Goal: Transaction & Acquisition: Purchase product/service

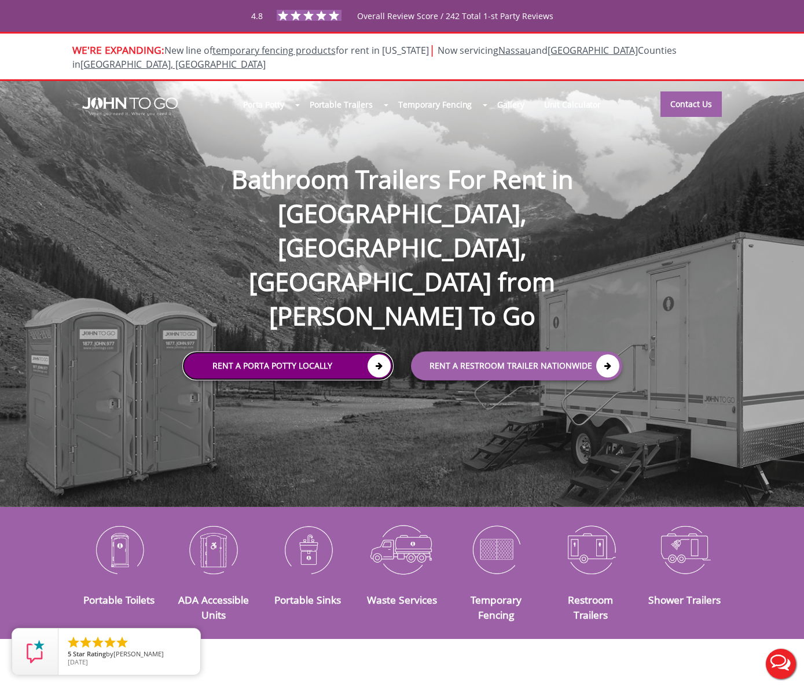
click at [307, 351] on link "Rent a Porta Potty Locally" at bounding box center [287, 365] width 211 height 29
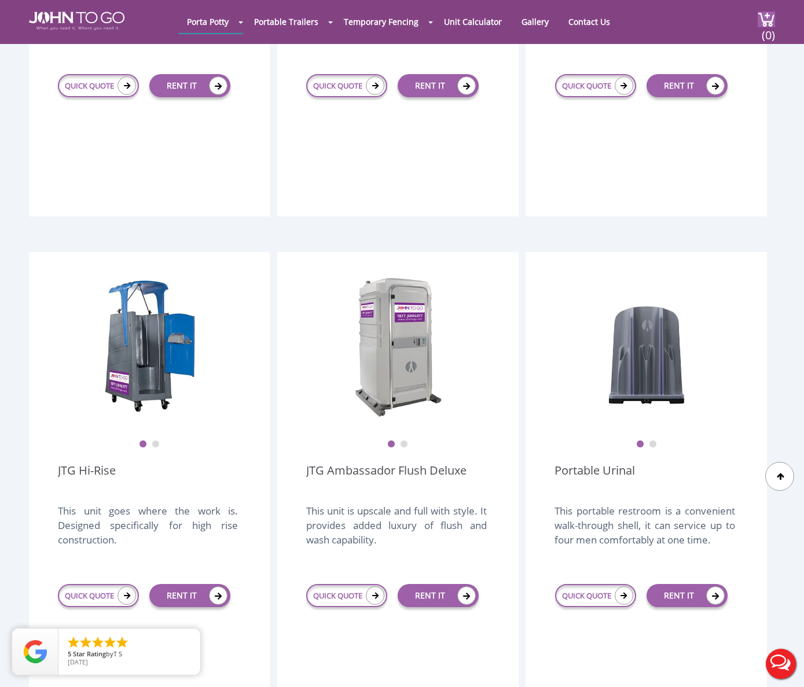
scroll to position [694, 0]
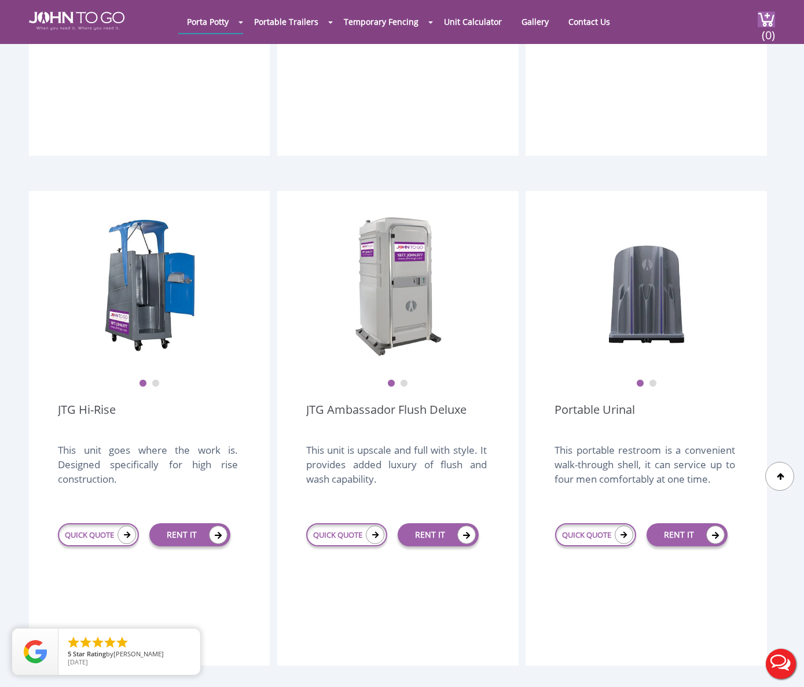
click at [402, 380] on button "2" at bounding box center [404, 384] width 8 height 8
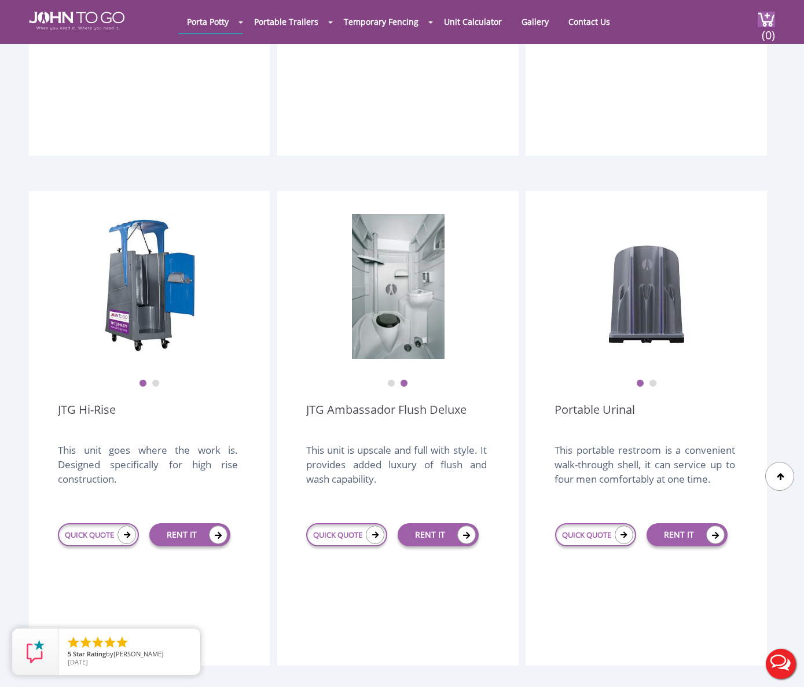
click at [389, 380] on button "1" at bounding box center [391, 384] width 8 height 8
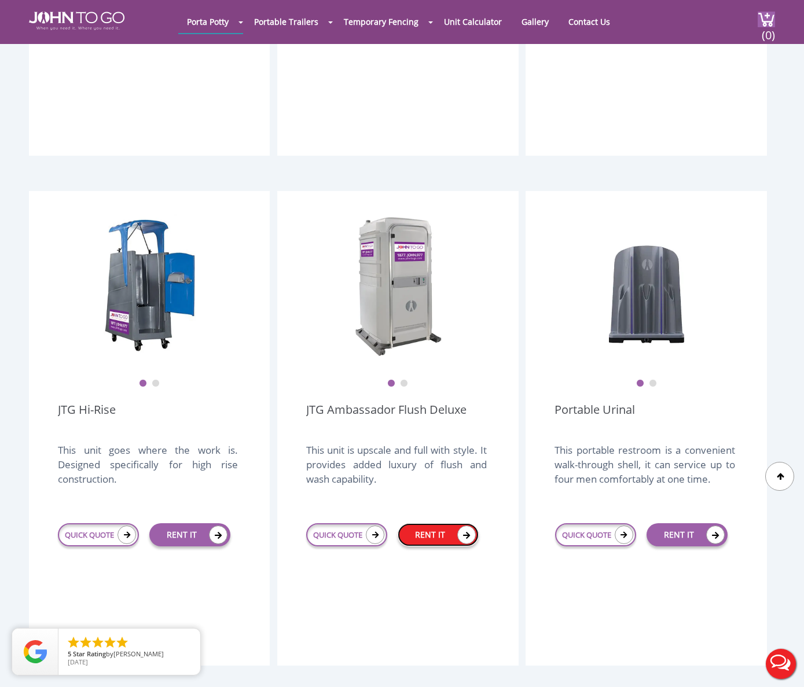
click at [446, 523] on link "RENT IT" at bounding box center [438, 534] width 81 height 23
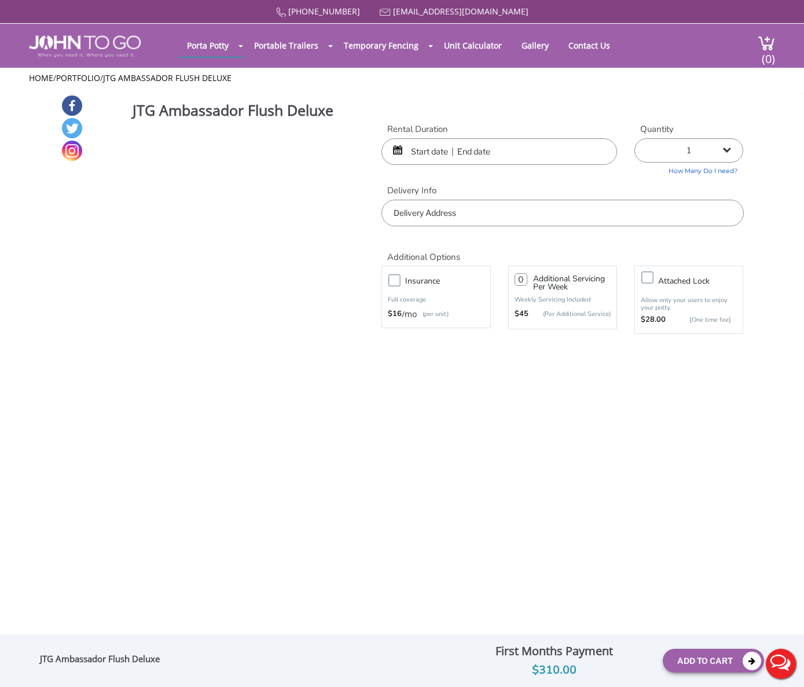
click at [417, 149] on input "text" at bounding box center [499, 151] width 236 height 27
click at [442, 153] on input "text" at bounding box center [499, 151] width 236 height 27
click at [397, 147] on div at bounding box center [499, 151] width 236 height 27
click at [424, 149] on input "text" at bounding box center [499, 151] width 236 height 27
type input "09/13/2025"
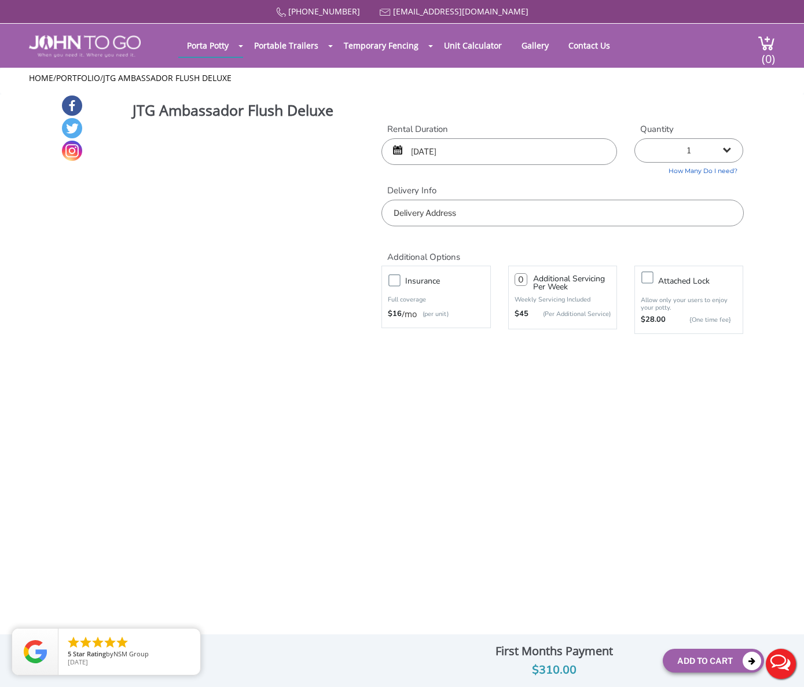
click at [472, 149] on input "09/13/2025" at bounding box center [499, 151] width 236 height 27
click at [470, 150] on input "09/13/2025" at bounding box center [499, 151] width 236 height 27
drag, startPoint x: 463, startPoint y: 151, endPoint x: 368, endPoint y: 151, distance: 95.5
click at [368, 151] on div "JTG Ambassador Flush Deluxe View feature & specs Download Pdf Product PDF Addon…" at bounding box center [402, 485] width 683 height 782
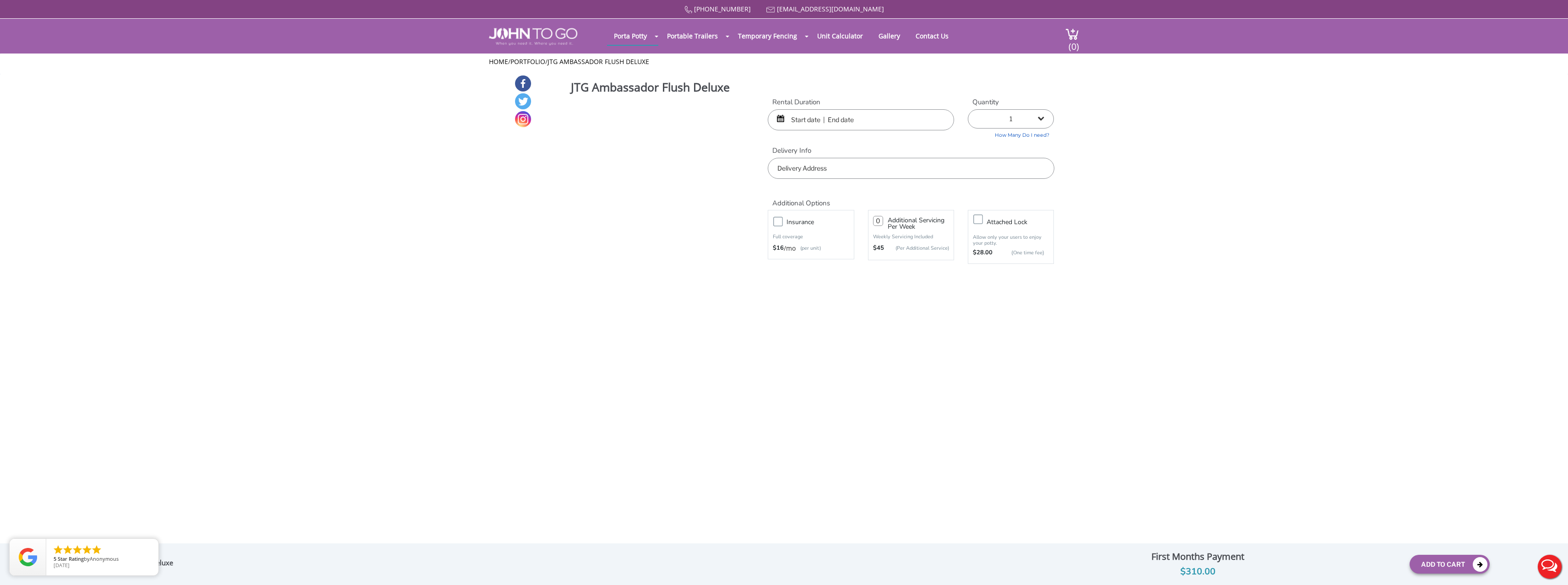
click at [635, 119] on input "text" at bounding box center [861, 119] width 187 height 21
type input "0"
click at [635, 119] on div at bounding box center [861, 119] width 187 height 21
click at [635, 119] on input "text" at bounding box center [861, 119] width 187 height 21
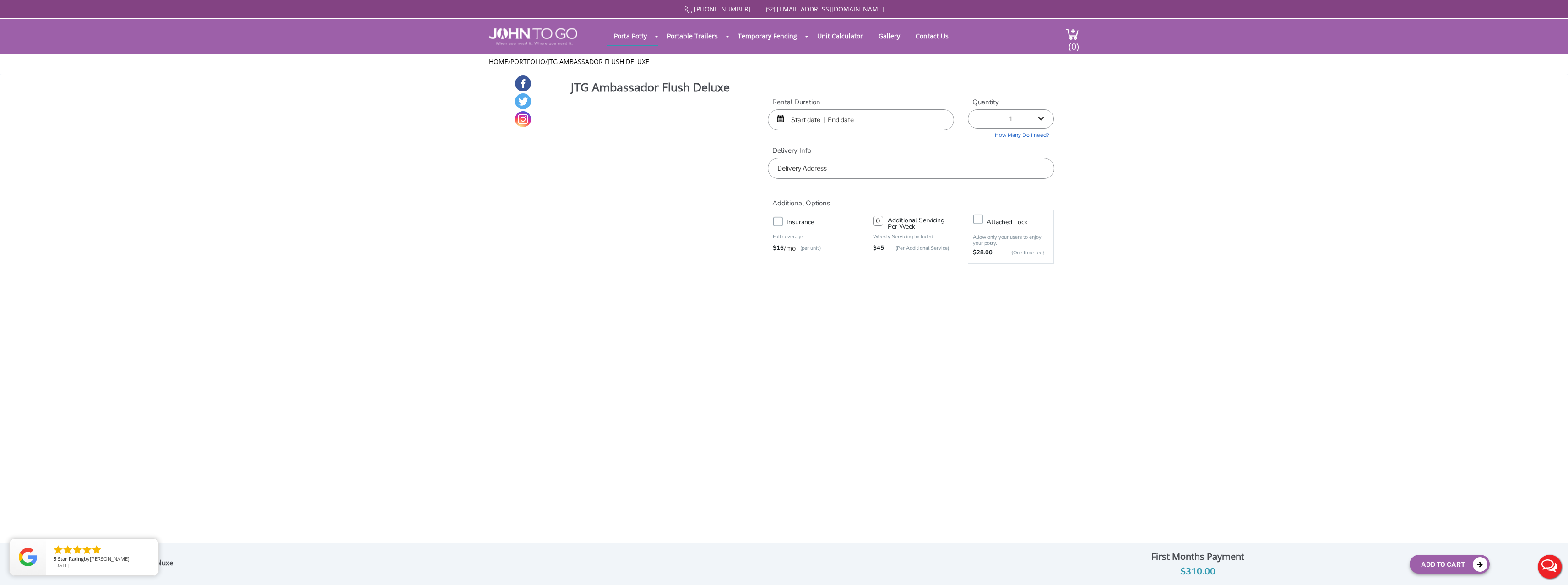
click at [635, 119] on input "text" at bounding box center [861, 119] width 187 height 21
click at [635, 116] on select "1 2 (5% discount) 3 (8% discount) 4 (10% discount) 5 (12% discount) 6 (12% disc…" at bounding box center [1010, 119] width 86 height 19
drag, startPoint x: 1043, startPoint y: 116, endPoint x: 1203, endPoint y: 212, distance: 186.6
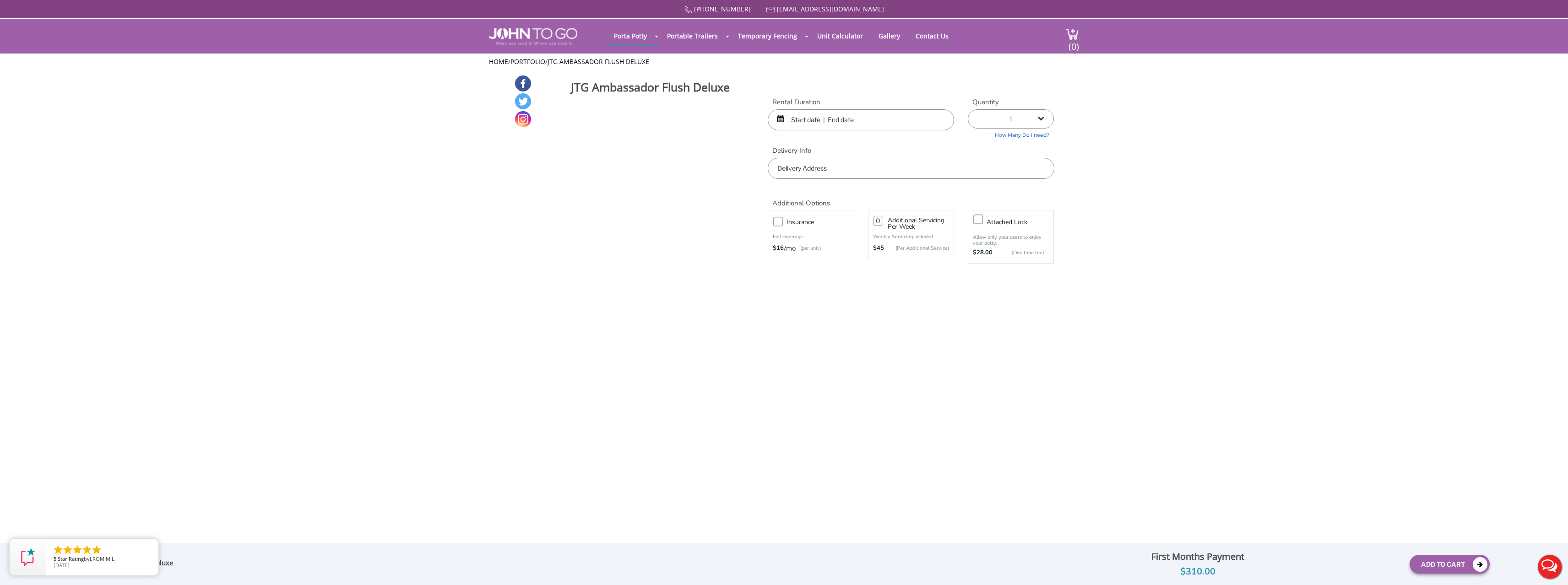
click at [635, 116] on select "1 2 (5% discount) 3 (8% discount) 4 (10% discount) 5 (12% discount) 6 (12% disc…" at bounding box center [1010, 119] width 86 height 19
click at [65, 542] on li "" at bounding box center [68, 550] width 11 height 11
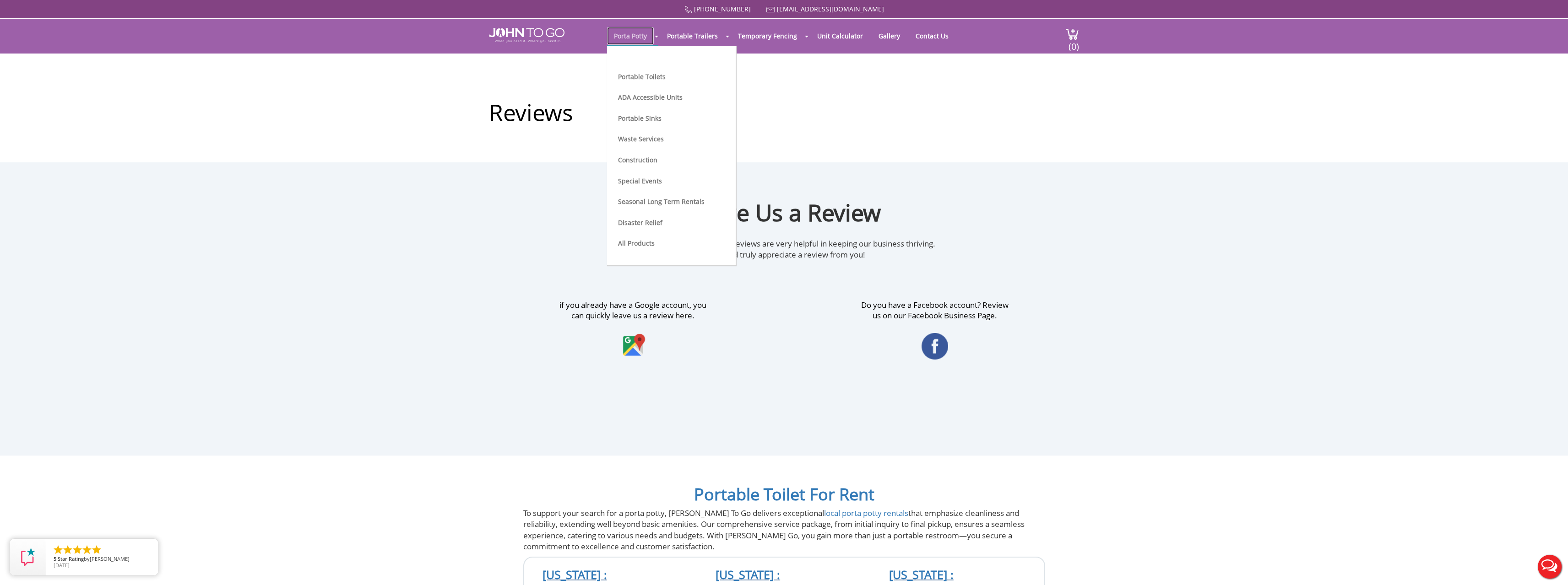
click at [628, 36] on link "Porta Potty" at bounding box center [630, 36] width 47 height 18
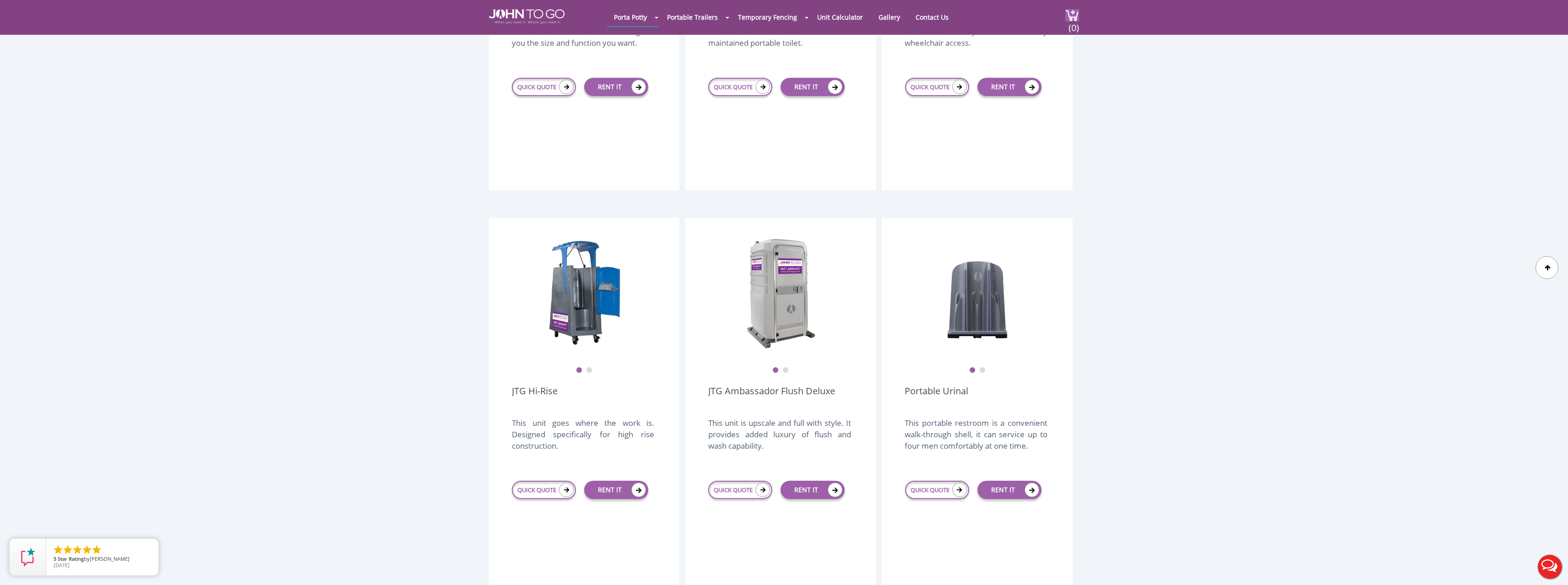
scroll to position [549, 0]
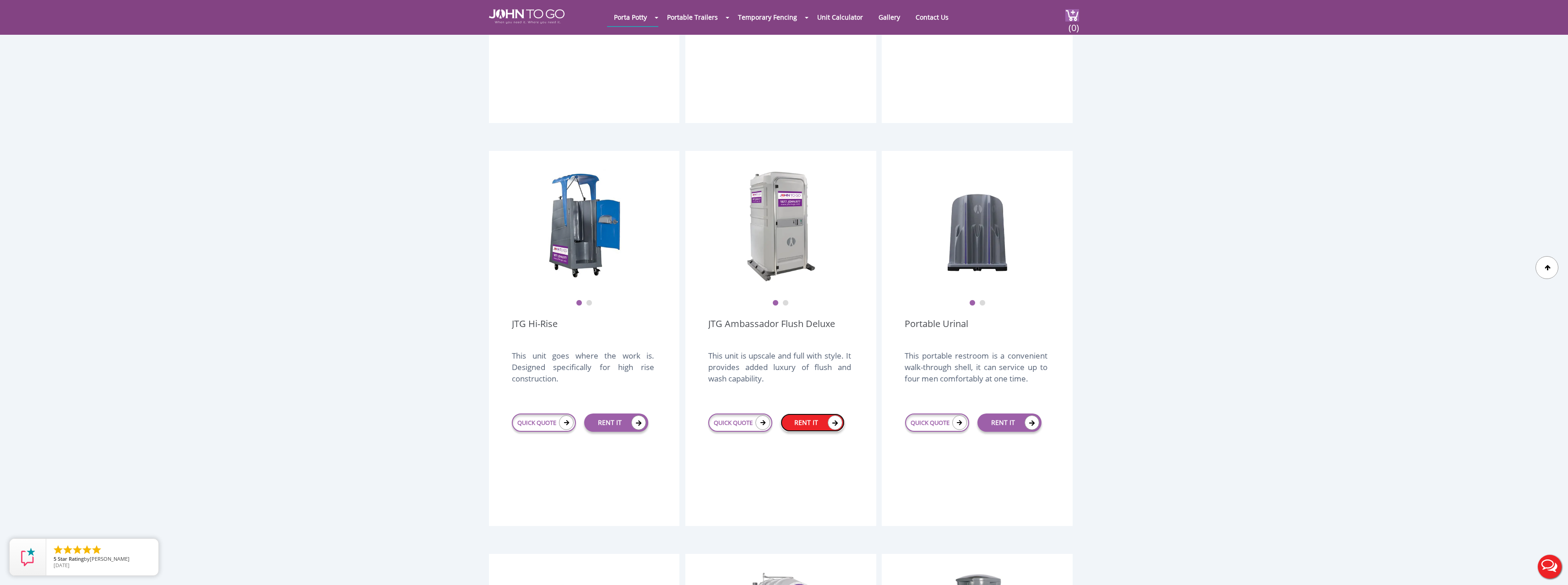
click at [812, 413] on link "RENT IT" at bounding box center [812, 422] width 64 height 18
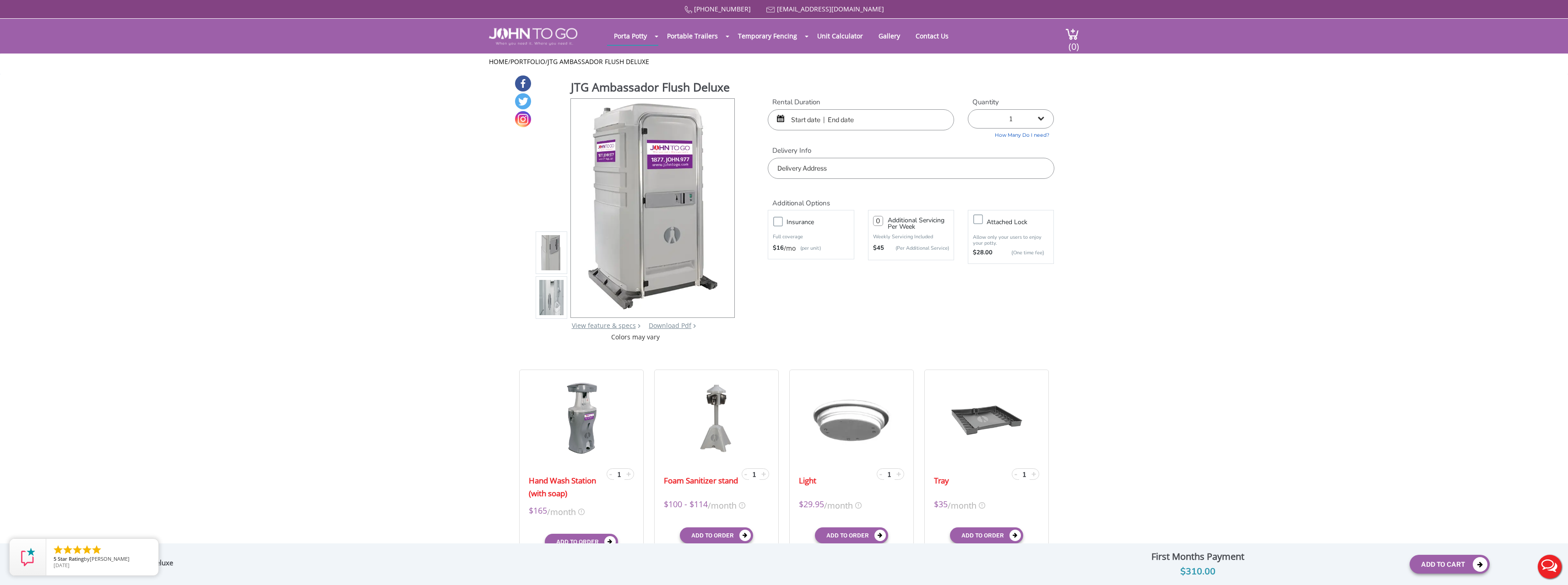
click at [800, 114] on input "text" at bounding box center [861, 119] width 187 height 21
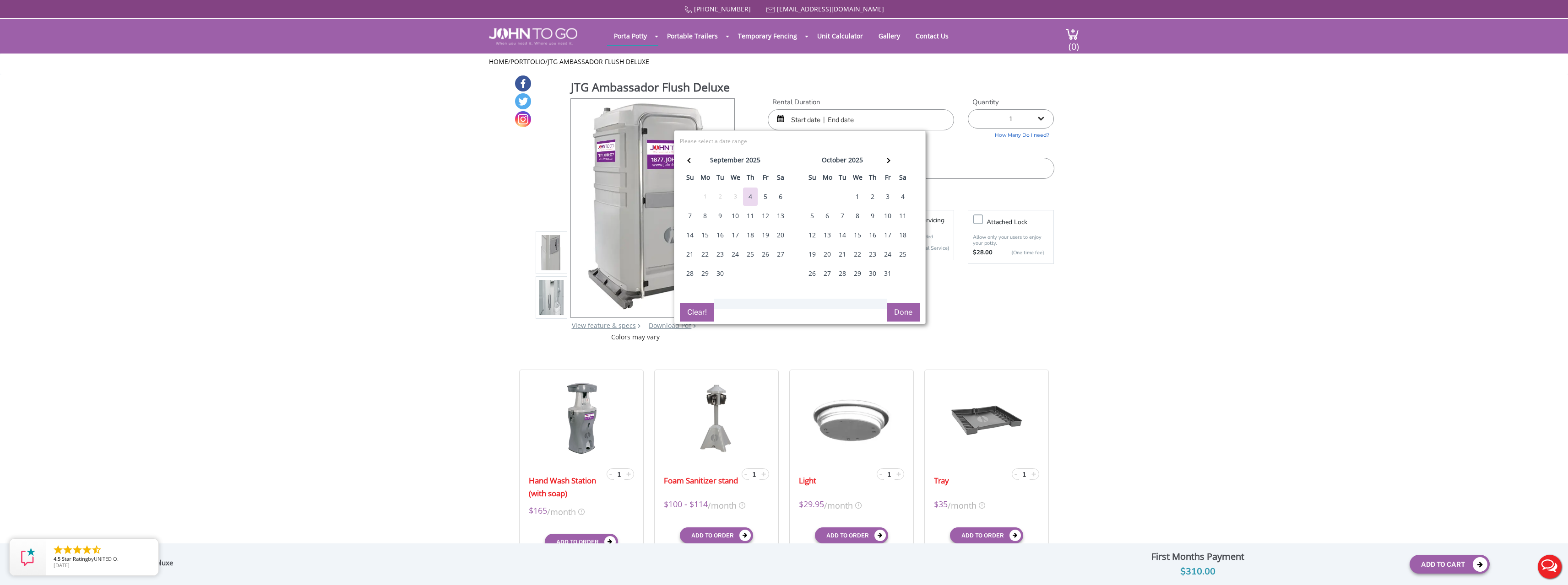
click at [779, 214] on div "13" at bounding box center [780, 216] width 15 height 18
click at [686, 235] on div "14" at bounding box center [690, 235] width 15 height 18
click at [766, 216] on div "12" at bounding box center [765, 216] width 15 height 18
click at [685, 236] on div "14" at bounding box center [690, 235] width 15 height 18
type input "09/12/2025 to 09/14/2025"
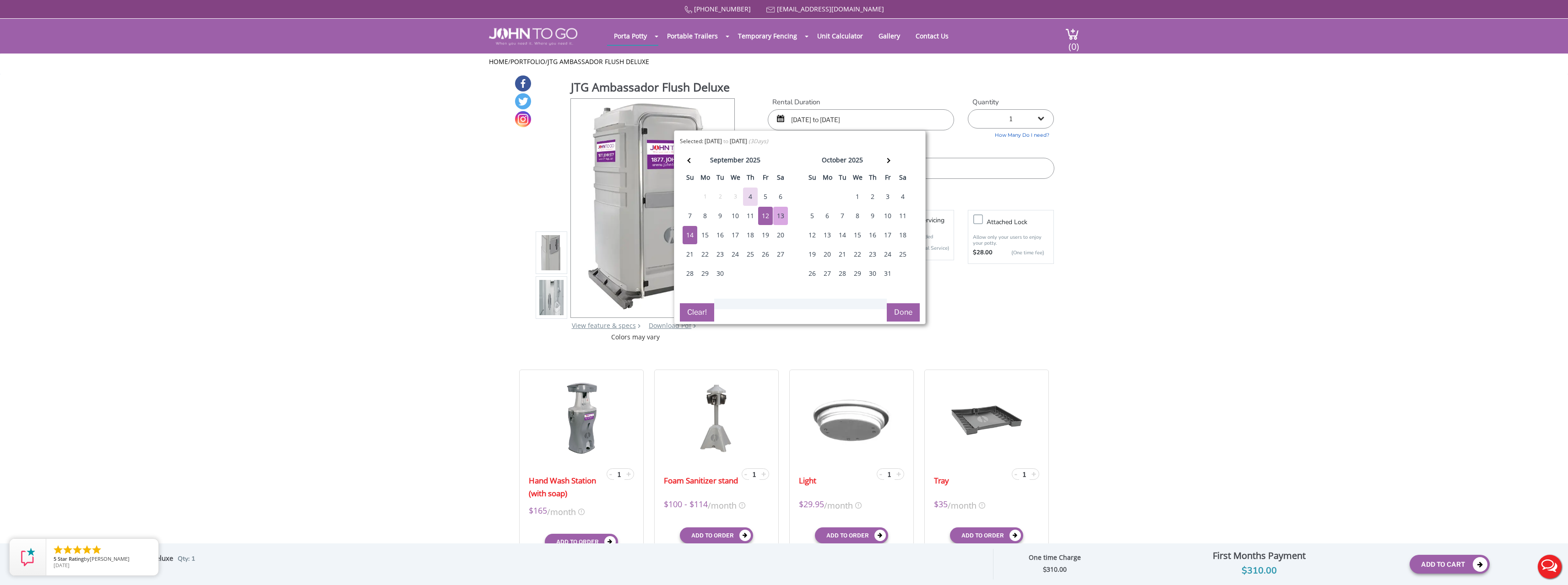
click at [905, 312] on button "Done" at bounding box center [903, 312] width 33 height 18
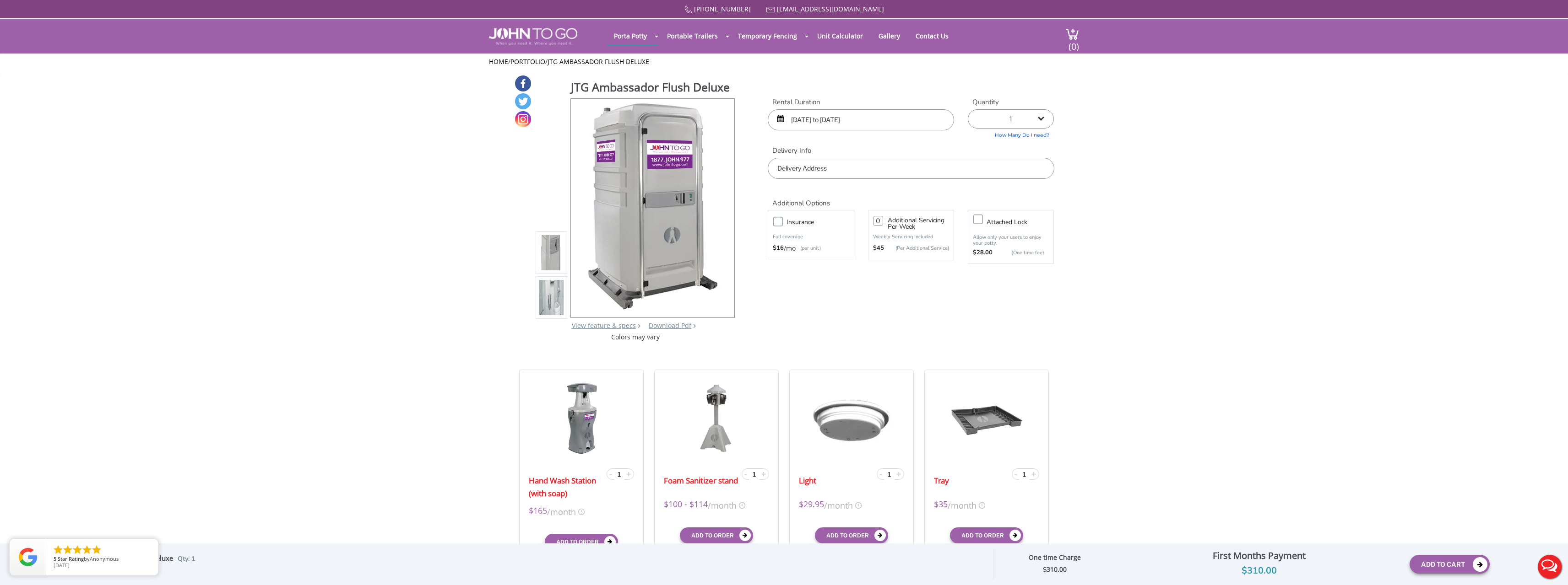
click at [872, 168] on input "text" at bounding box center [911, 168] width 286 height 21
click at [791, 37] on link "Temporary Fencing" at bounding box center [767, 36] width 73 height 18
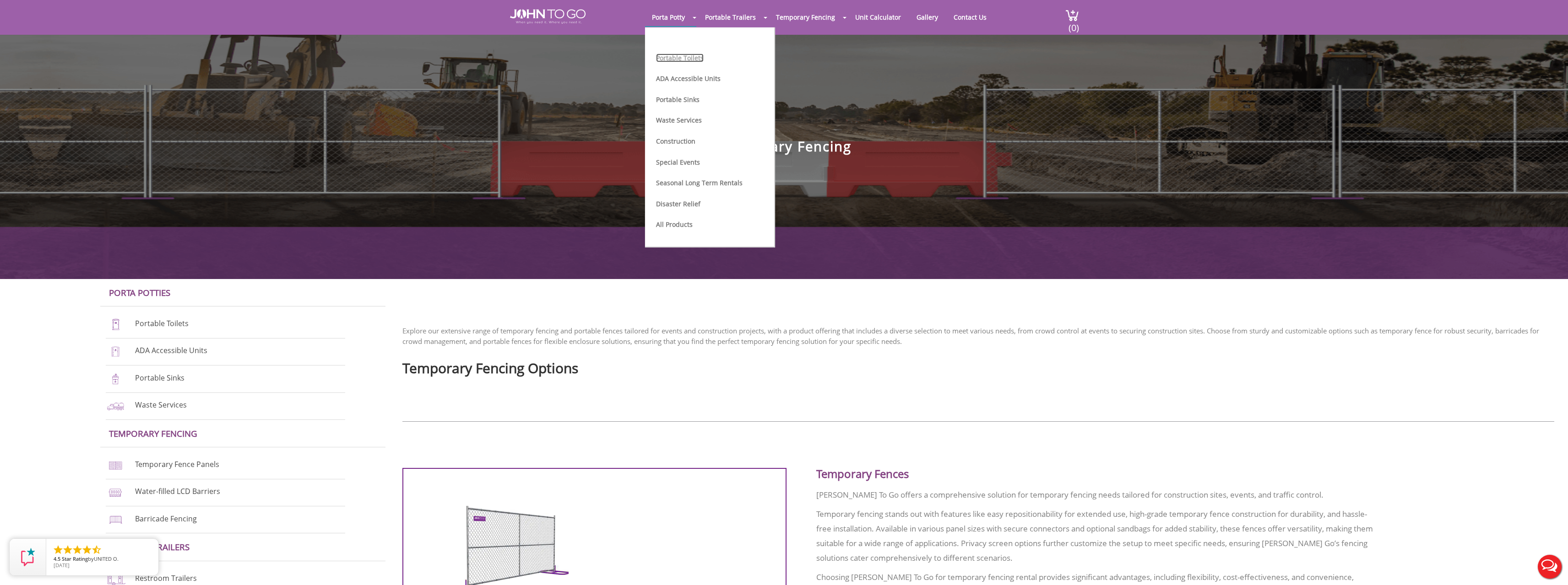
click at [684, 58] on link "Portable Toilets" at bounding box center [680, 58] width 47 height 9
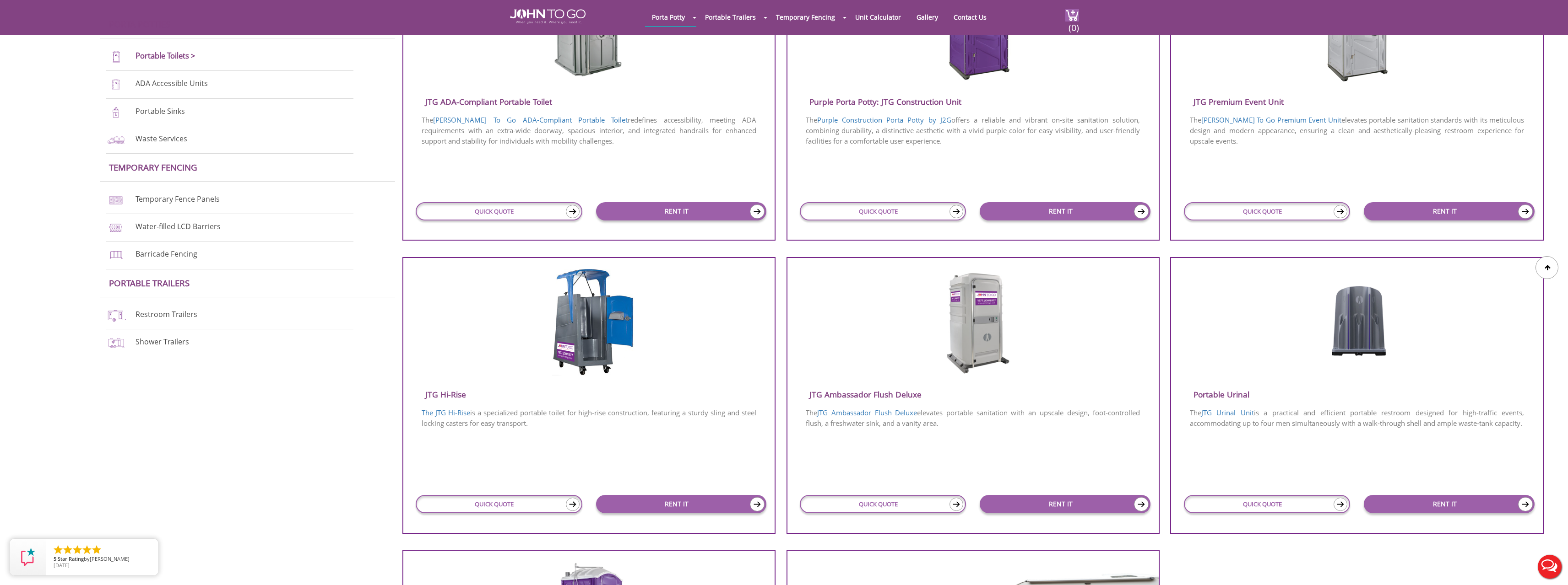
scroll to position [549, 0]
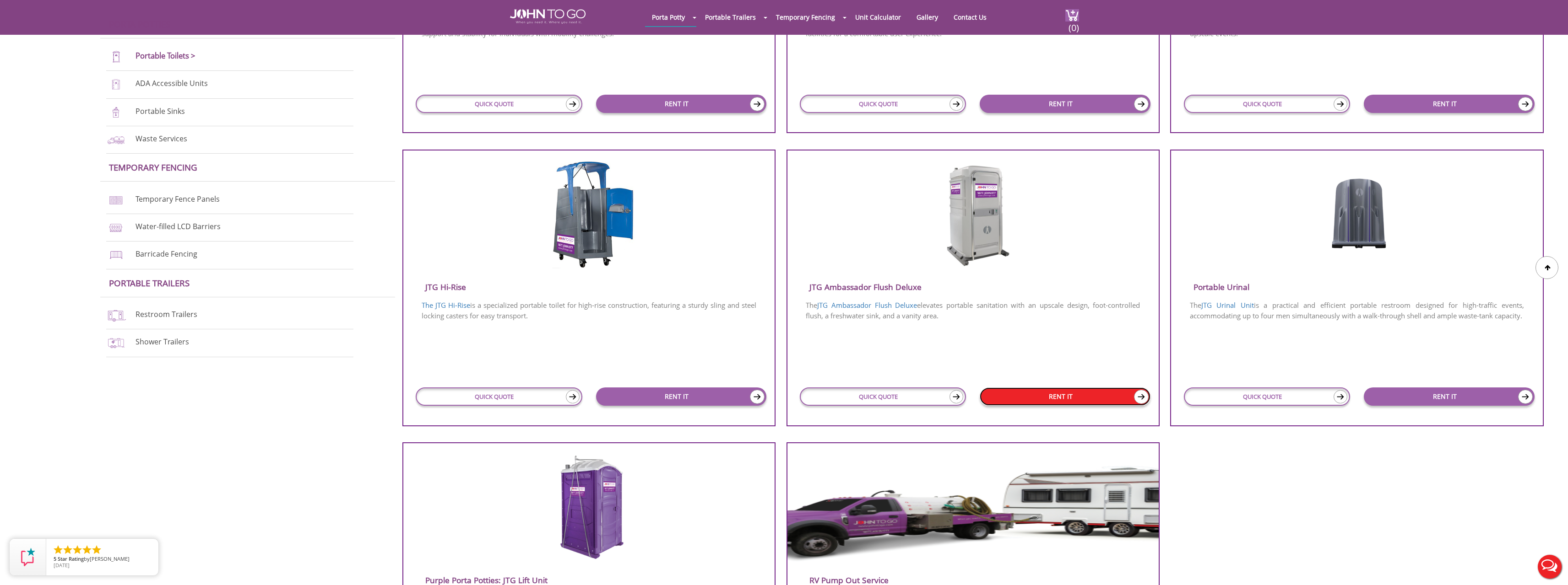
click at [1044, 399] on link "RENT IT" at bounding box center [1065, 396] width 171 height 18
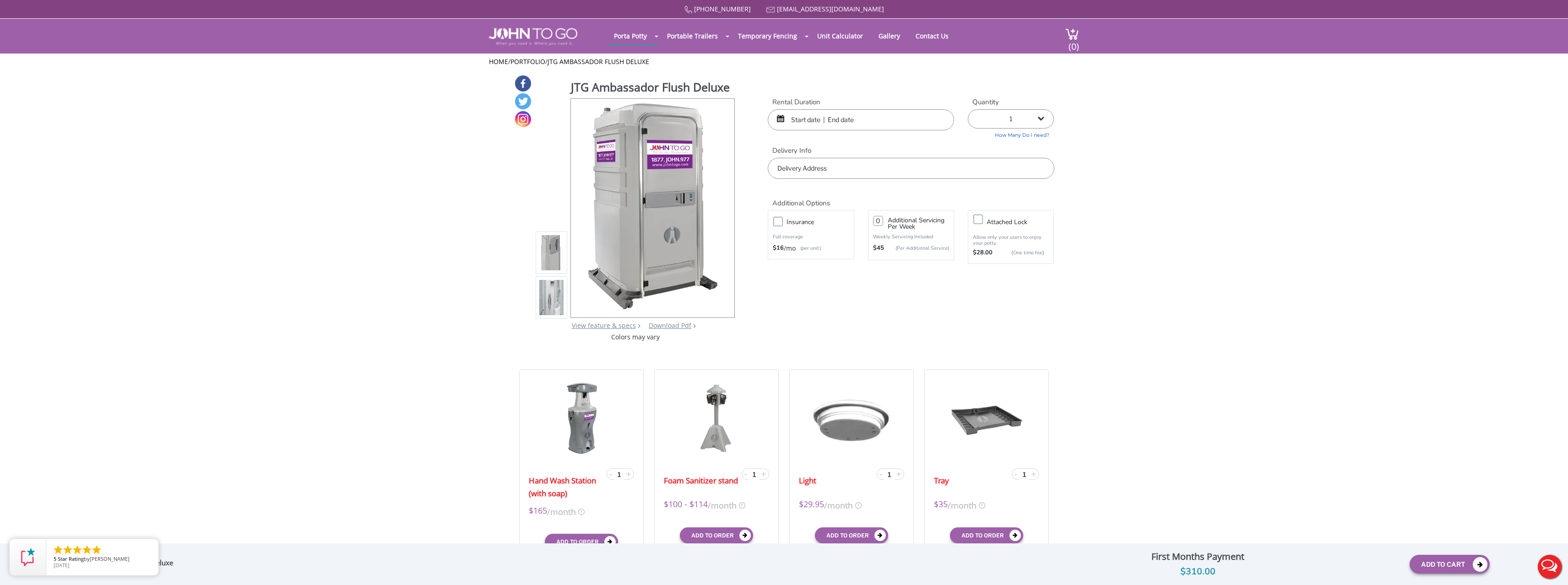
click at [779, 118] on div at bounding box center [861, 119] width 187 height 21
click at [791, 120] on input "text" at bounding box center [861, 119] width 187 height 21
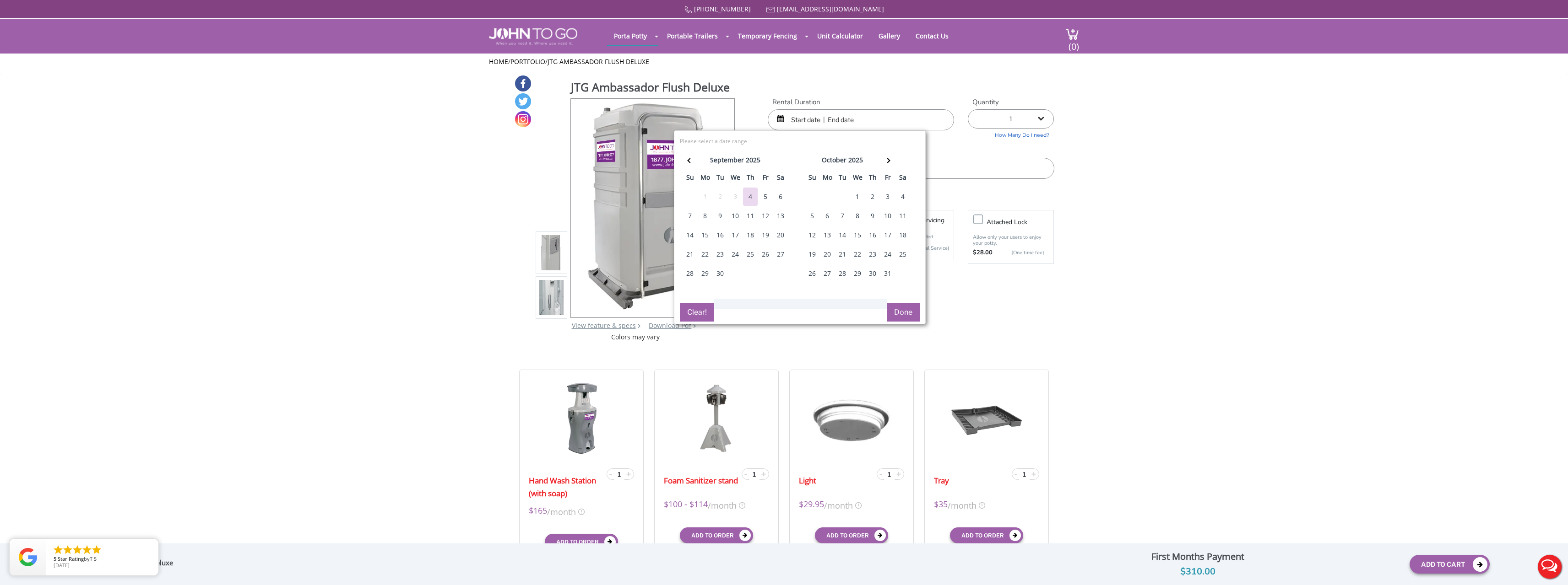
click at [765, 217] on div "12" at bounding box center [765, 216] width 15 height 18
click at [685, 233] on div "14" at bounding box center [690, 235] width 15 height 18
type input "09/12/2025 to 09/14/2025"
click at [901, 305] on button "Done" at bounding box center [903, 312] width 33 height 18
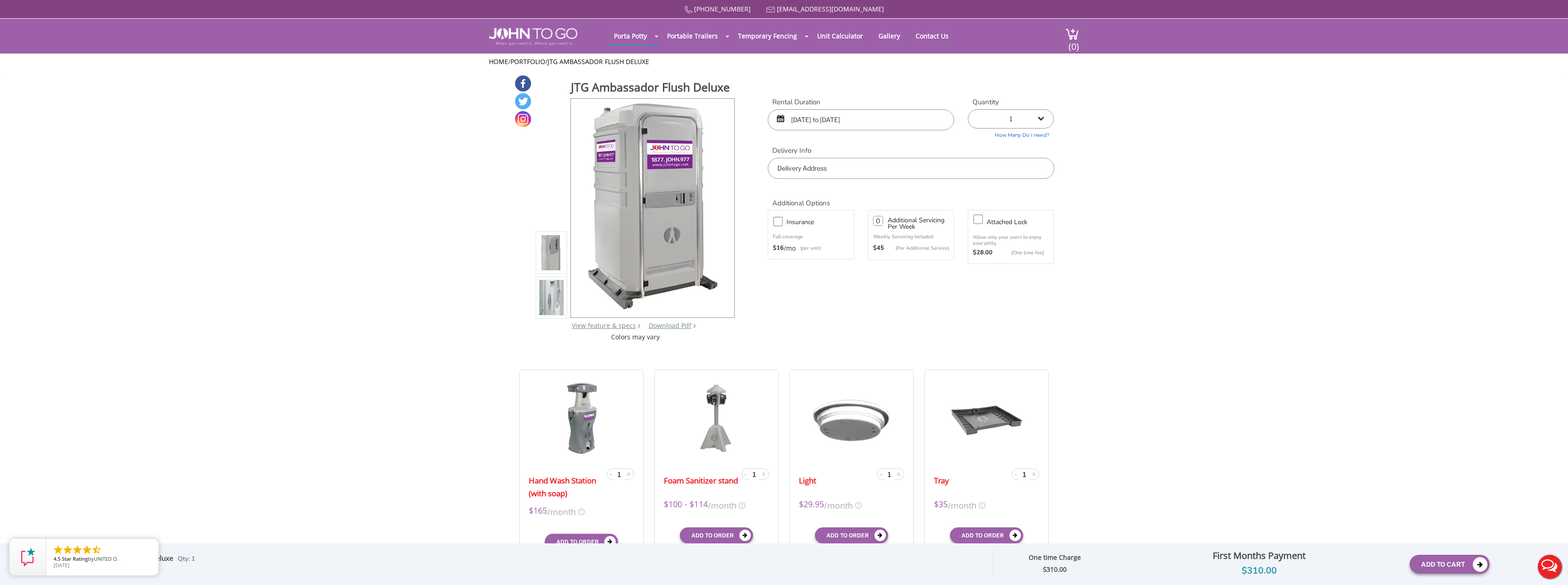
click at [854, 165] on input "text" at bounding box center [911, 168] width 286 height 21
paste input "[STREET_ADDRESS]"
type input "117-32 144th Street, Jamaica, NY 11436, USA"
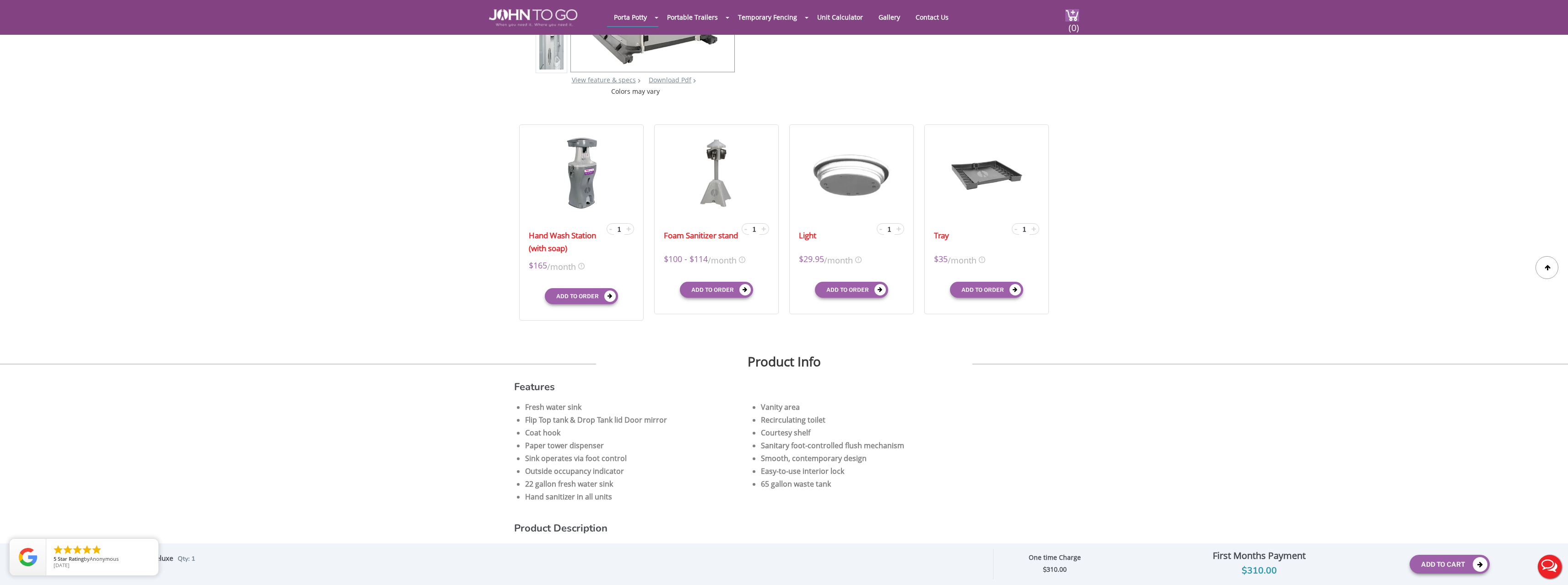
scroll to position [274, 0]
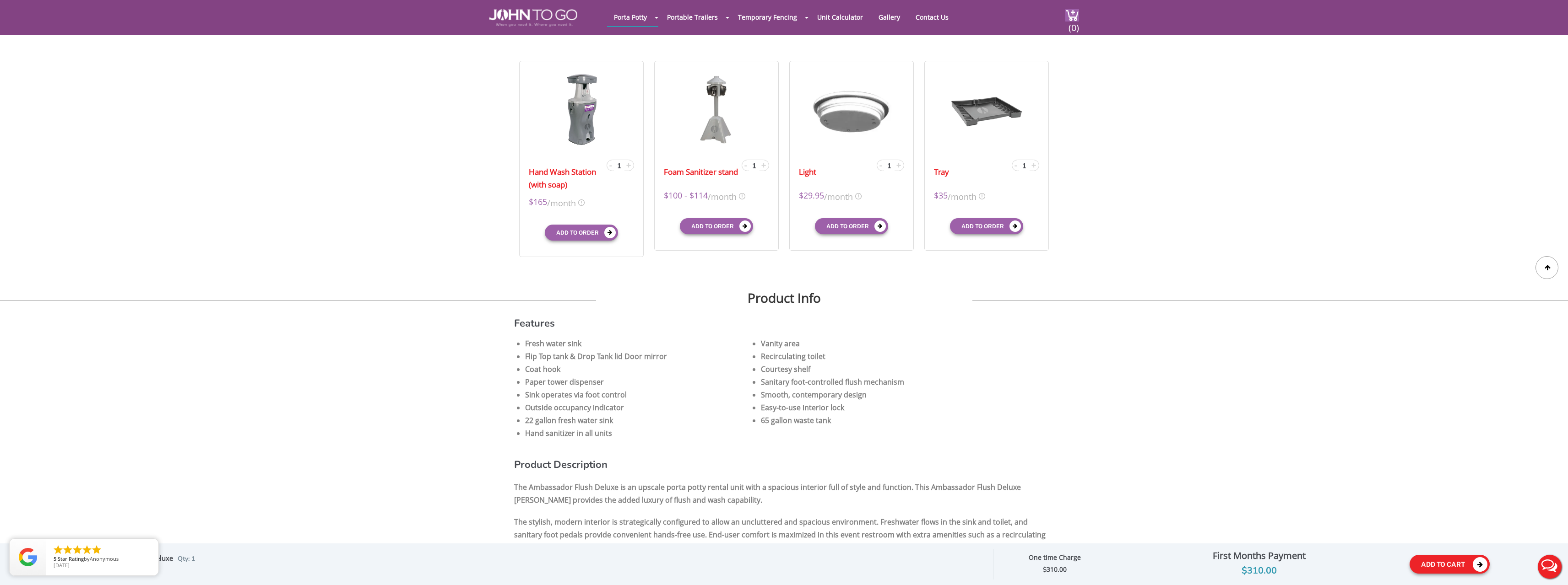
click at [1462, 564] on button "Add To Cart" at bounding box center [1449, 564] width 80 height 19
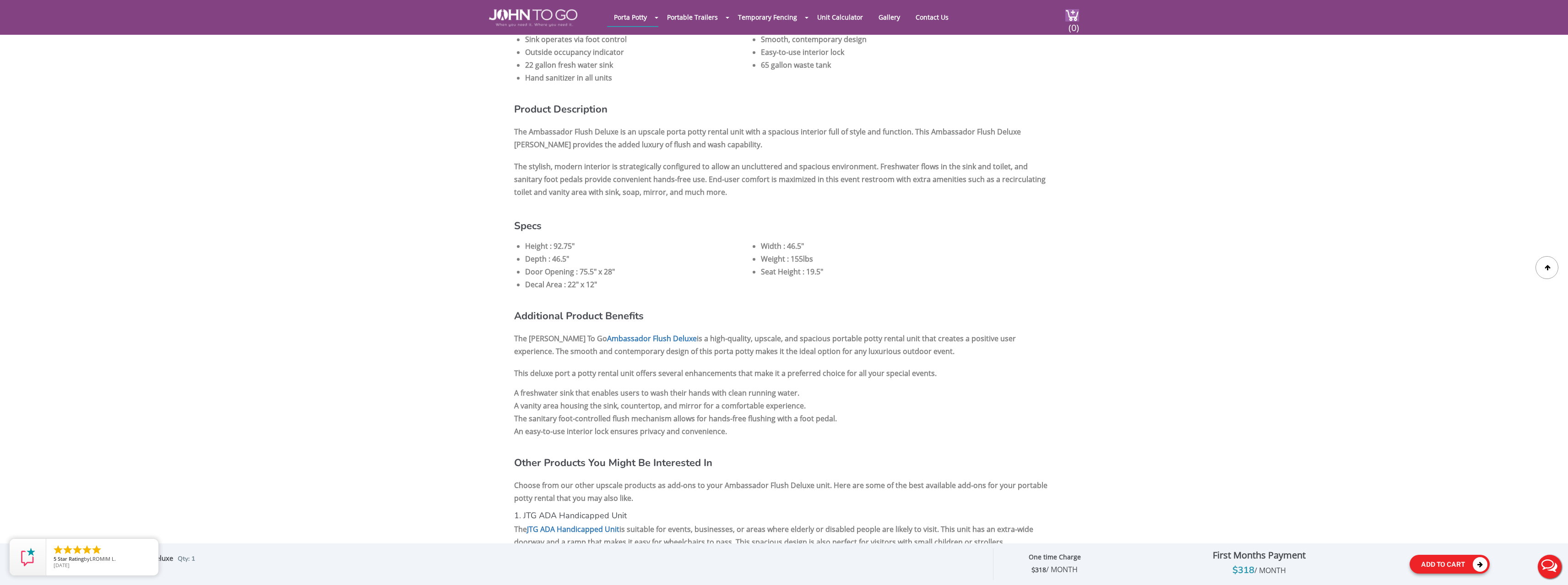
scroll to position [640, 0]
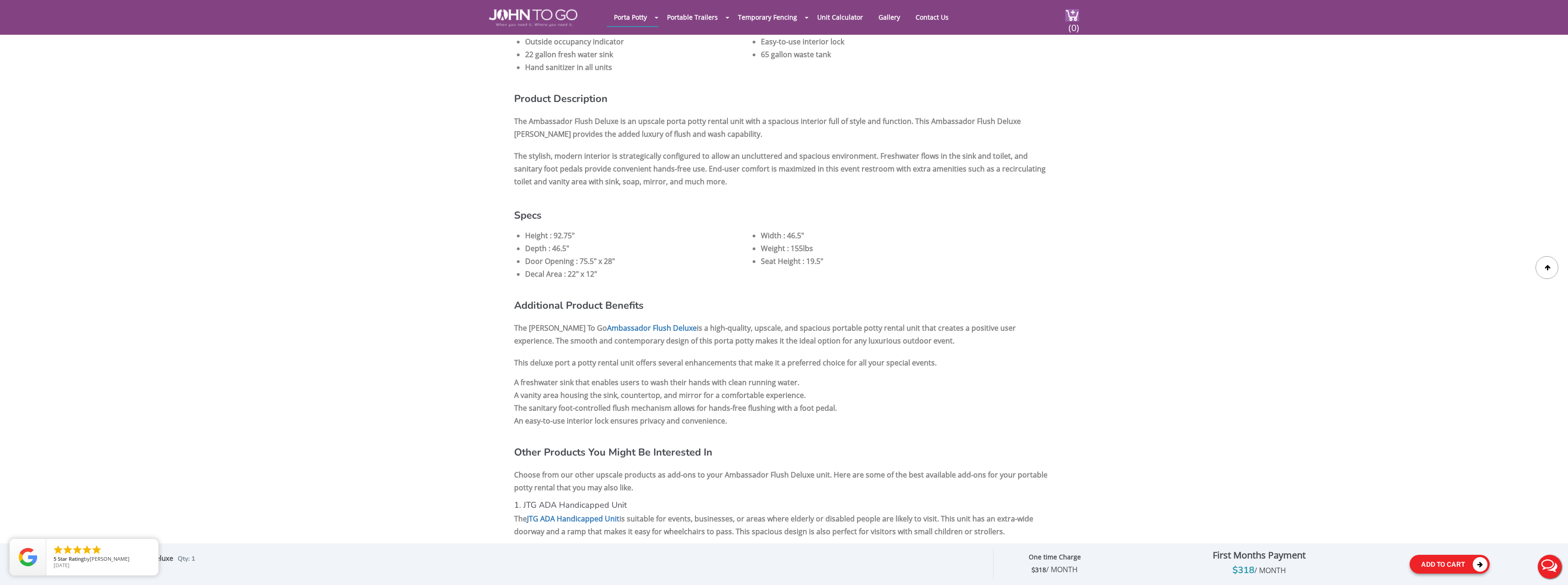
click at [1481, 562] on icon at bounding box center [1479, 564] width 15 height 15
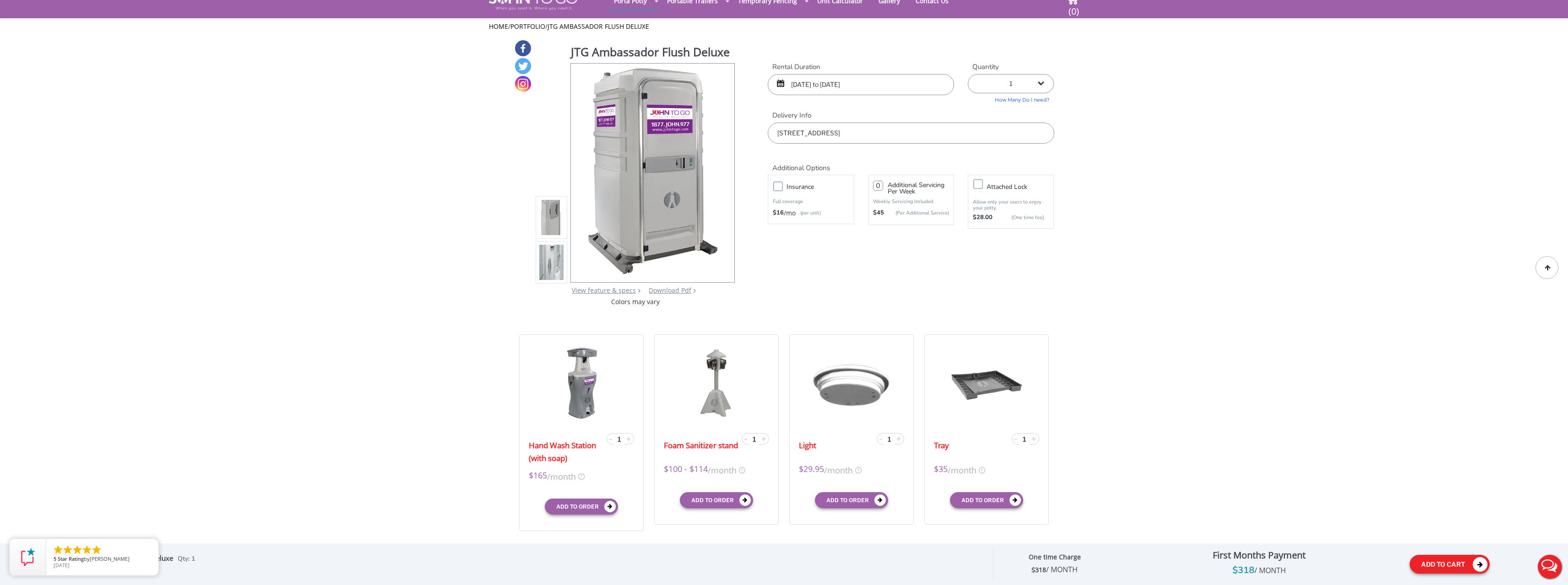
scroll to position [0, 0]
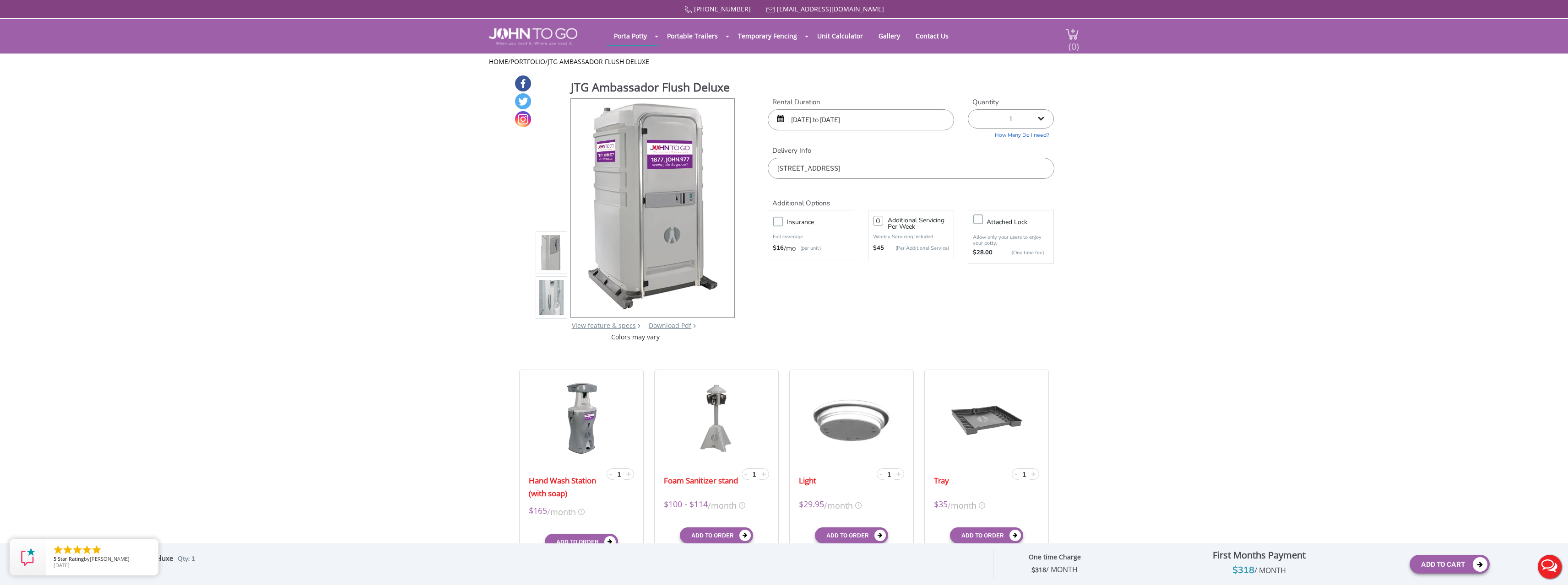
click at [1074, 33] on span "(0)" at bounding box center [1074, 43] width 11 height 20
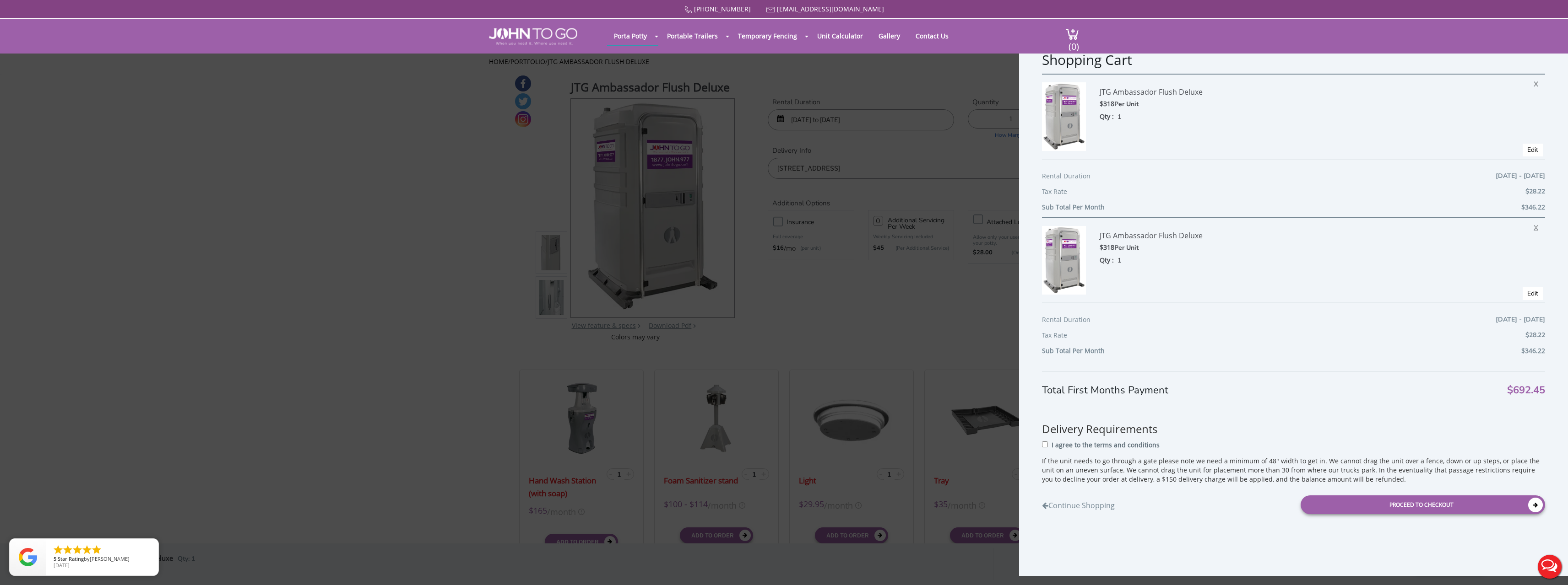
click at [1533, 221] on span "X" at bounding box center [1538, 226] width 9 height 12
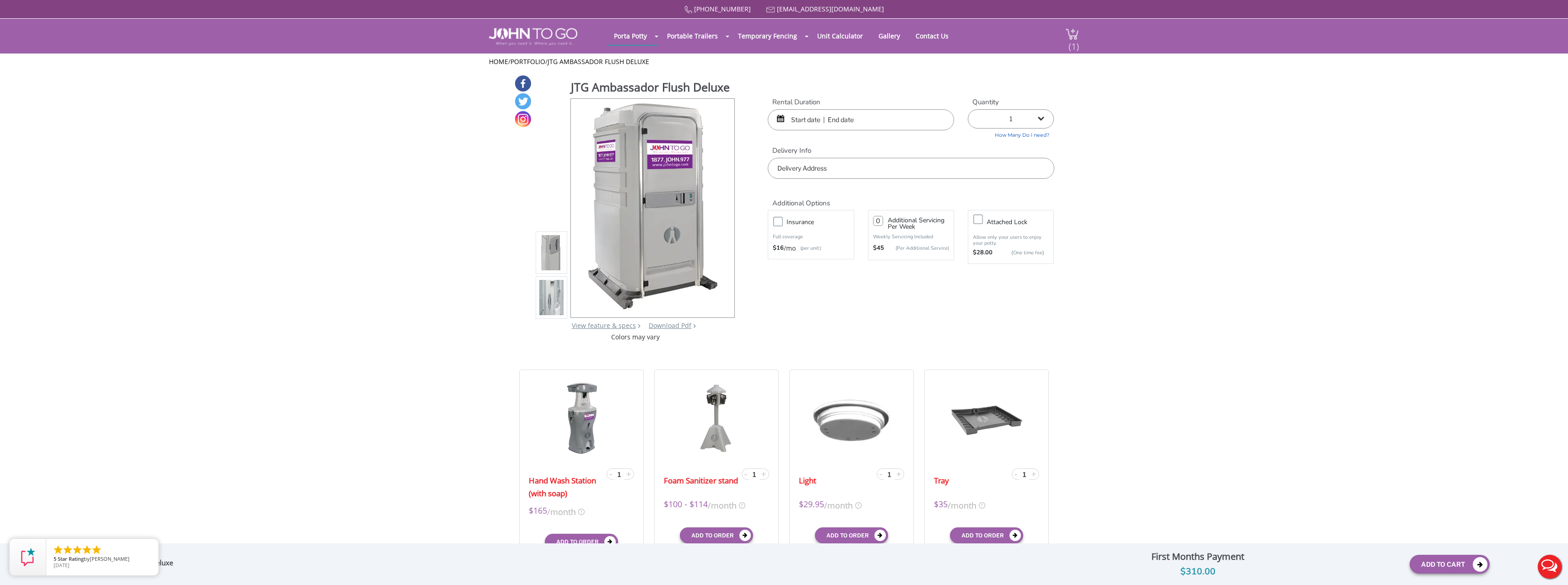
click at [1074, 40] on span "(1)" at bounding box center [1074, 43] width 11 height 20
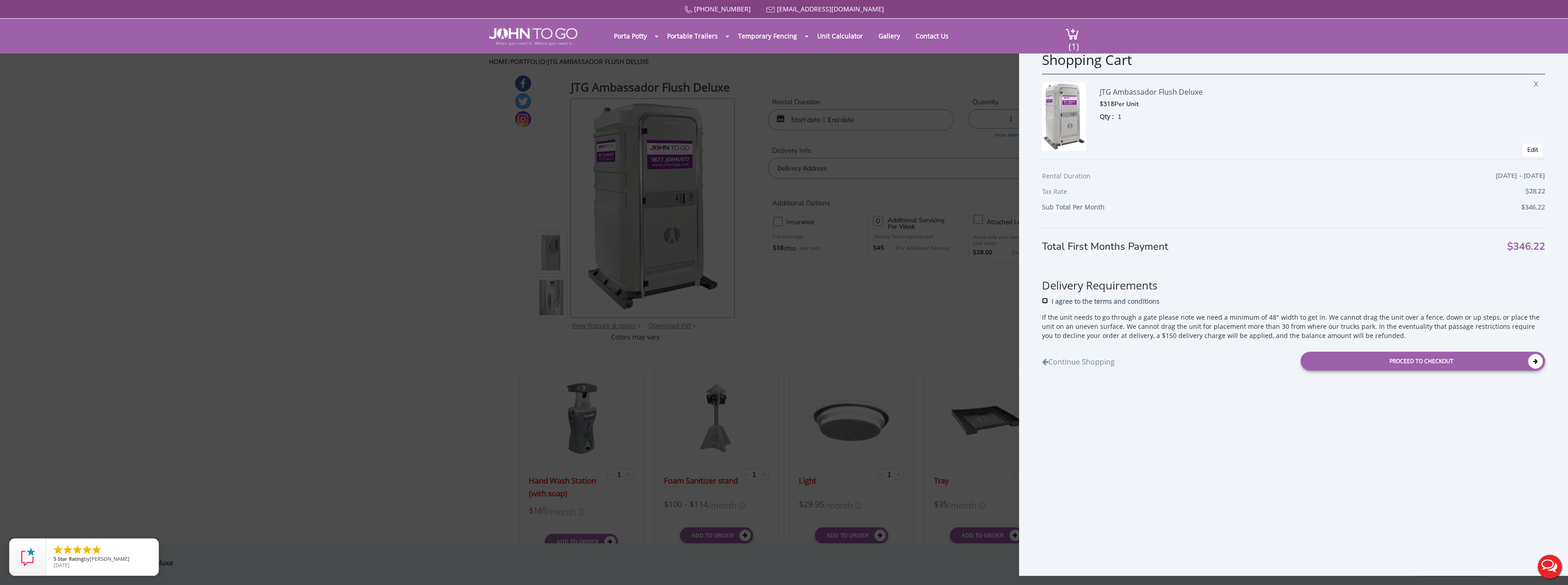
click at [1045, 300] on input "I agree to the terms and conditions" at bounding box center [1045, 301] width 6 height 6
checkbox input "true"
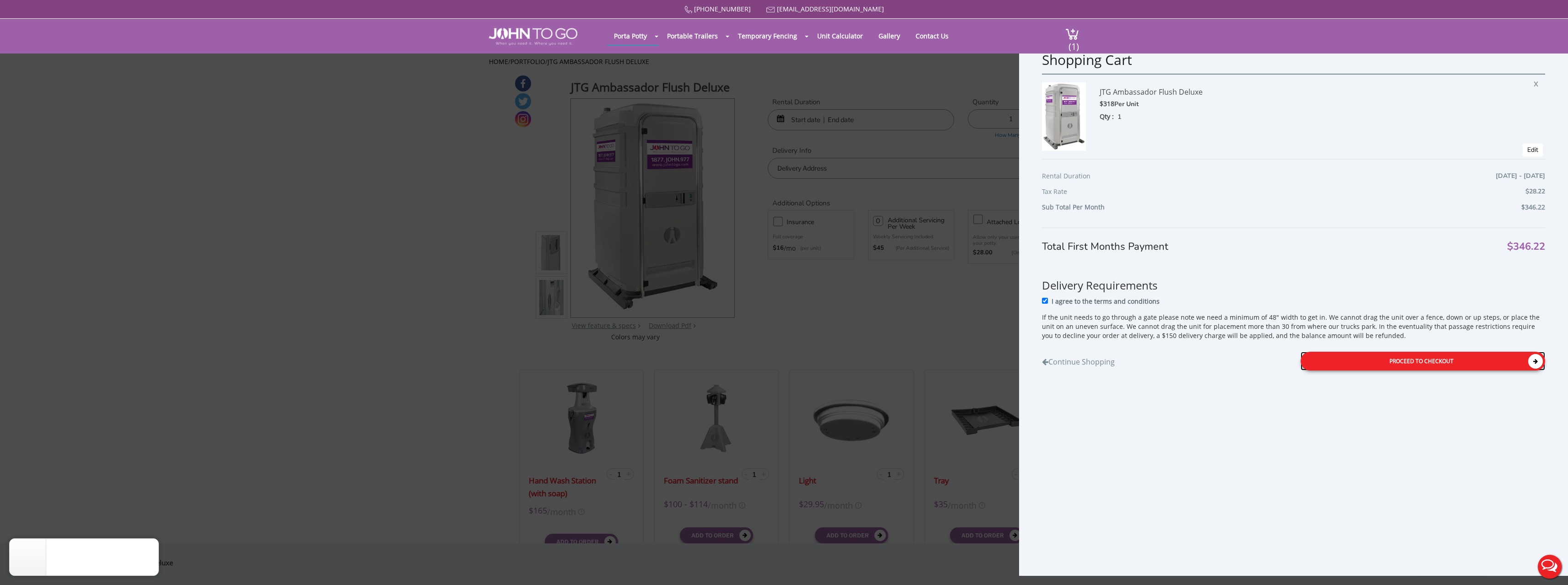
click at [1528, 363] on icon at bounding box center [1535, 361] width 15 height 15
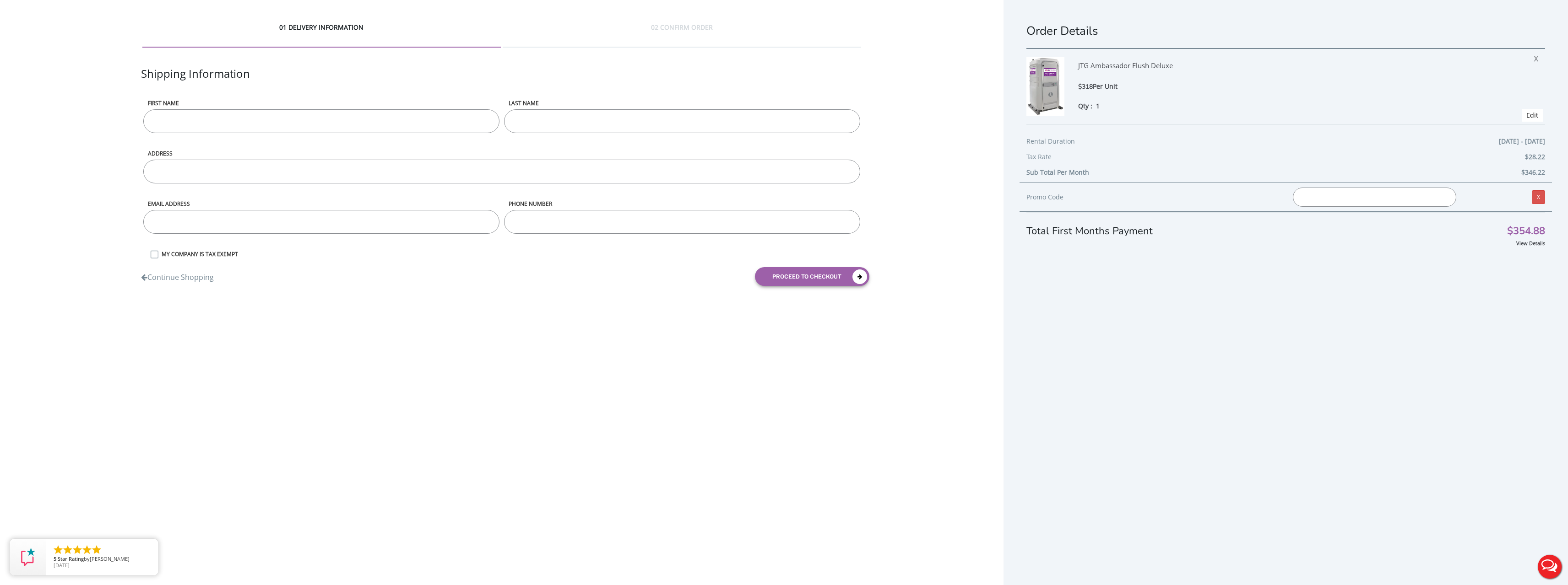
click at [368, 122] on input "First name" at bounding box center [321, 121] width 356 height 24
type input "Shinay"
click at [555, 126] on input "Stewary" at bounding box center [682, 121] width 356 height 24
type input "[PERSON_NAME]"
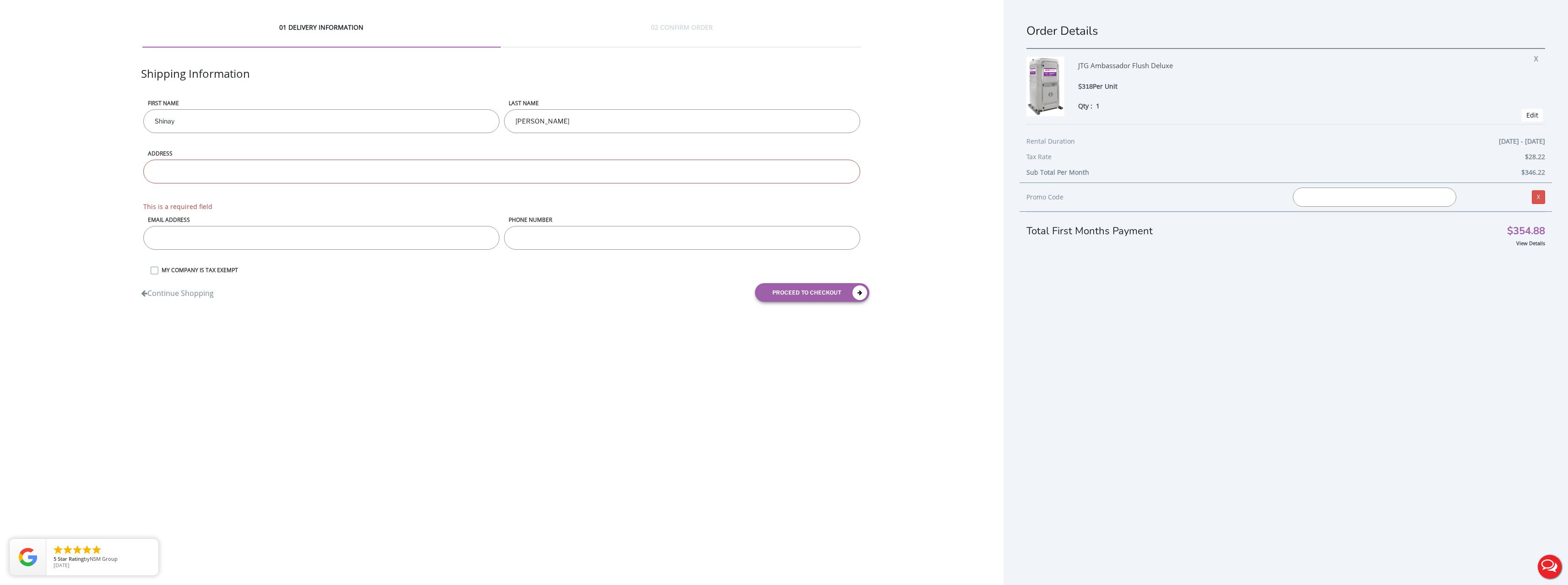
paste input "[STREET_ADDRESS]"
type input "[STREET_ADDRESS]"
click at [328, 237] on div "Email address" at bounding box center [321, 241] width 361 height 51
click at [321, 217] on input "[EMAIL_ADDRESS][DOMAIN_NAME]" at bounding box center [321, 222] width 356 height 24
type input "[EMAIL_ADDRESS][DOMAIN_NAME]"
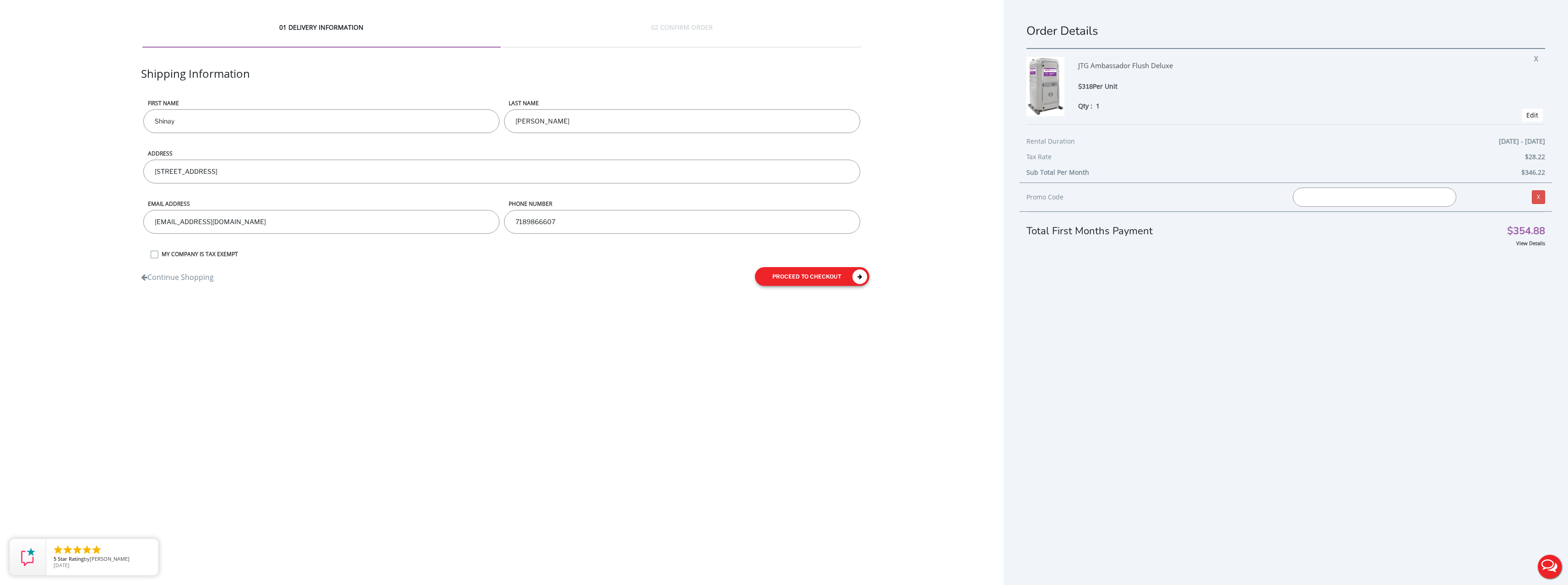
type input "7189866607"
click at [860, 274] on icon "submit" at bounding box center [859, 277] width 15 height 15
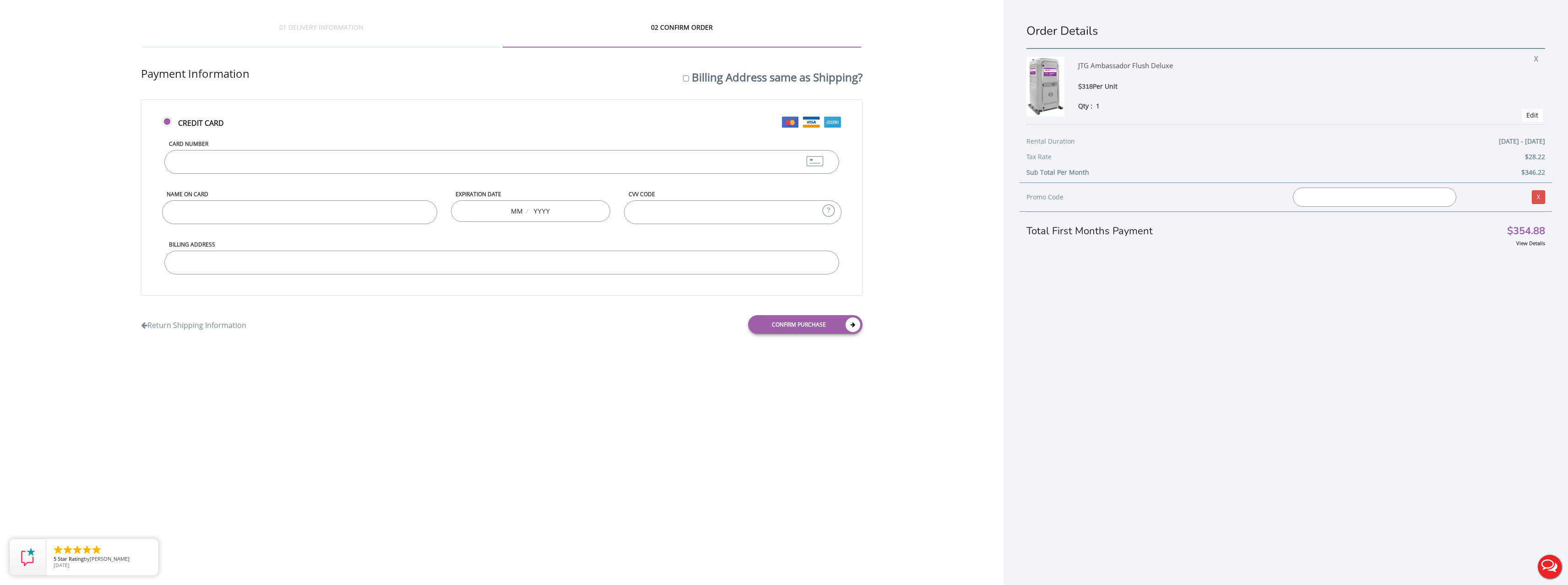
click at [257, 159] on input "Card Number" at bounding box center [502, 162] width 675 height 24
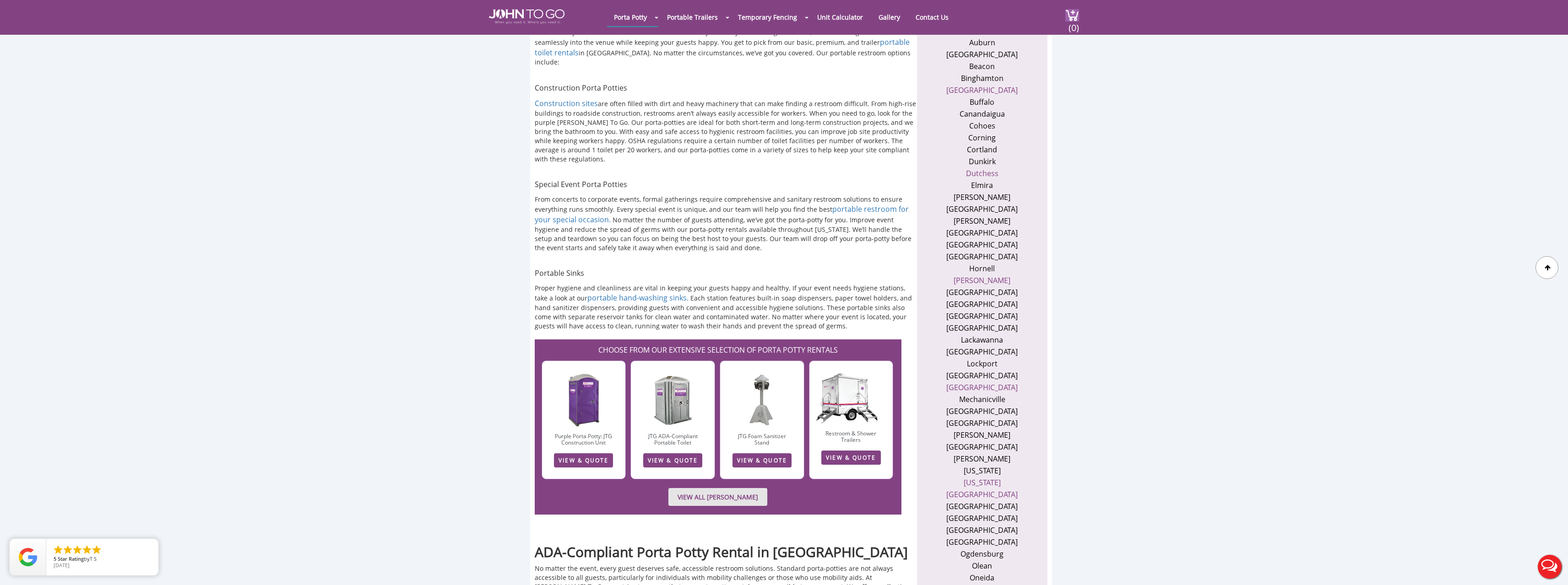
scroll to position [458, 0]
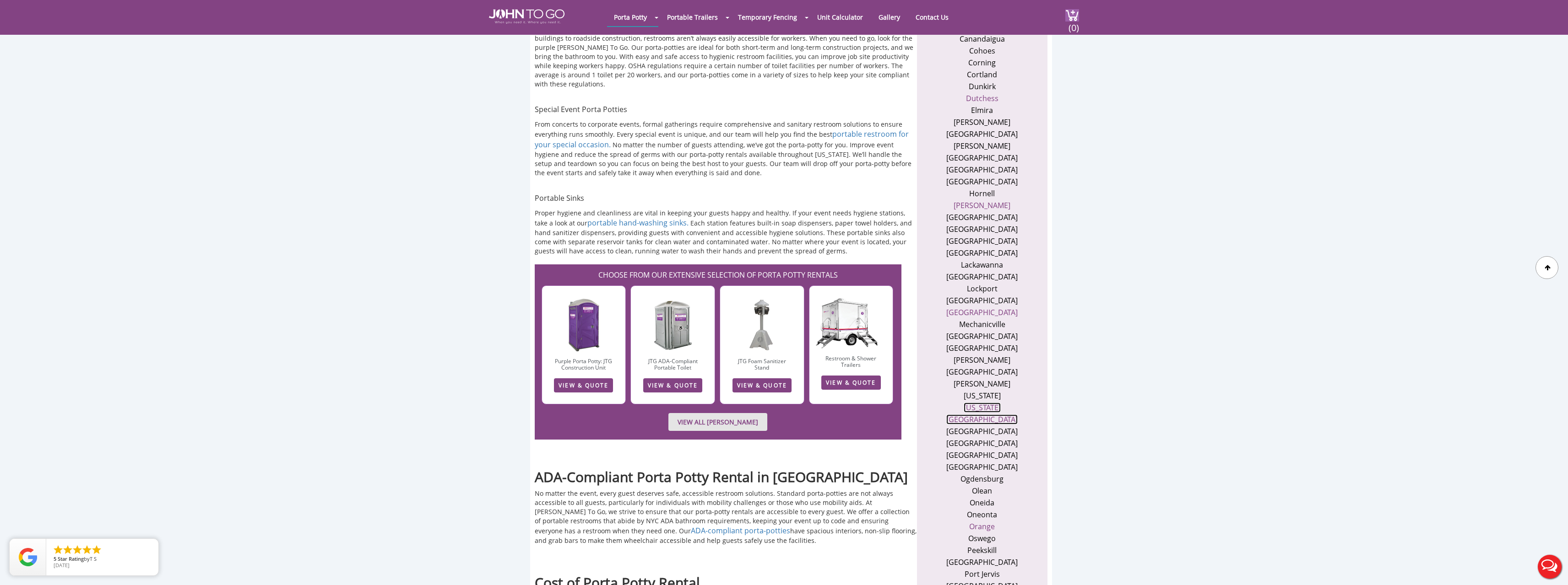
click at [991, 402] on link "New York City" at bounding box center [982, 413] width 71 height 22
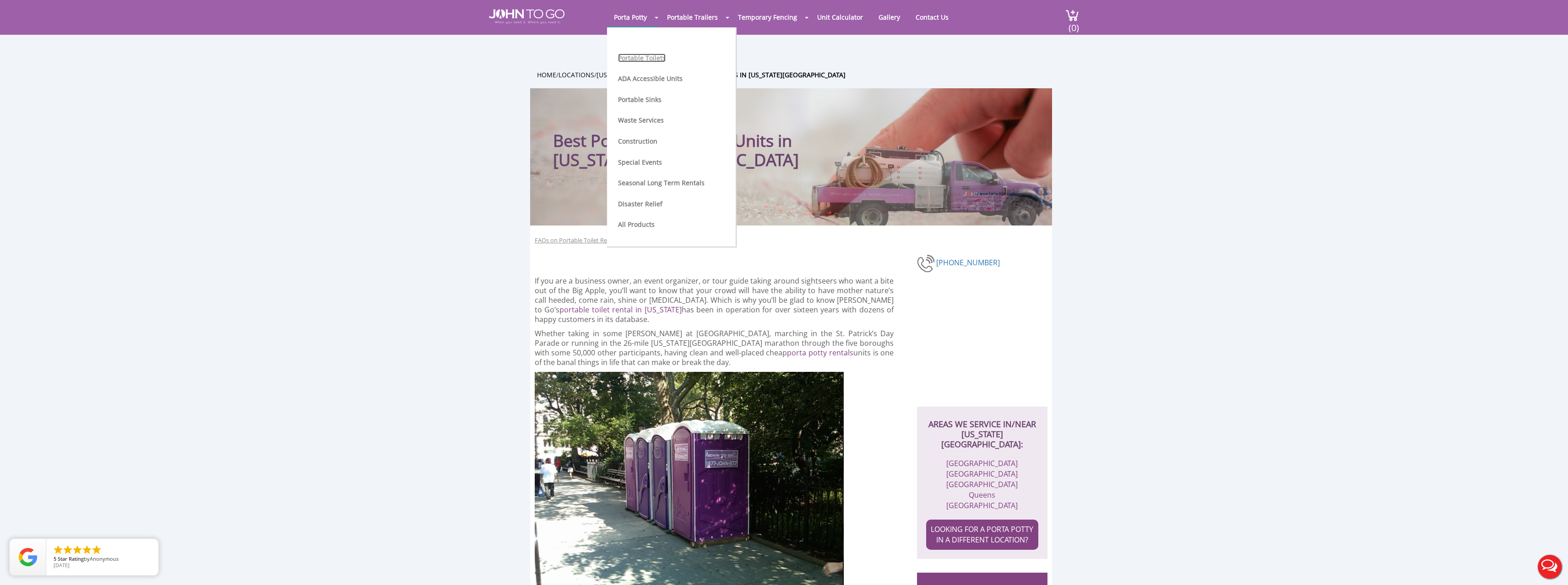
click at [649, 57] on link "Portable Toilets" at bounding box center [642, 58] width 47 height 9
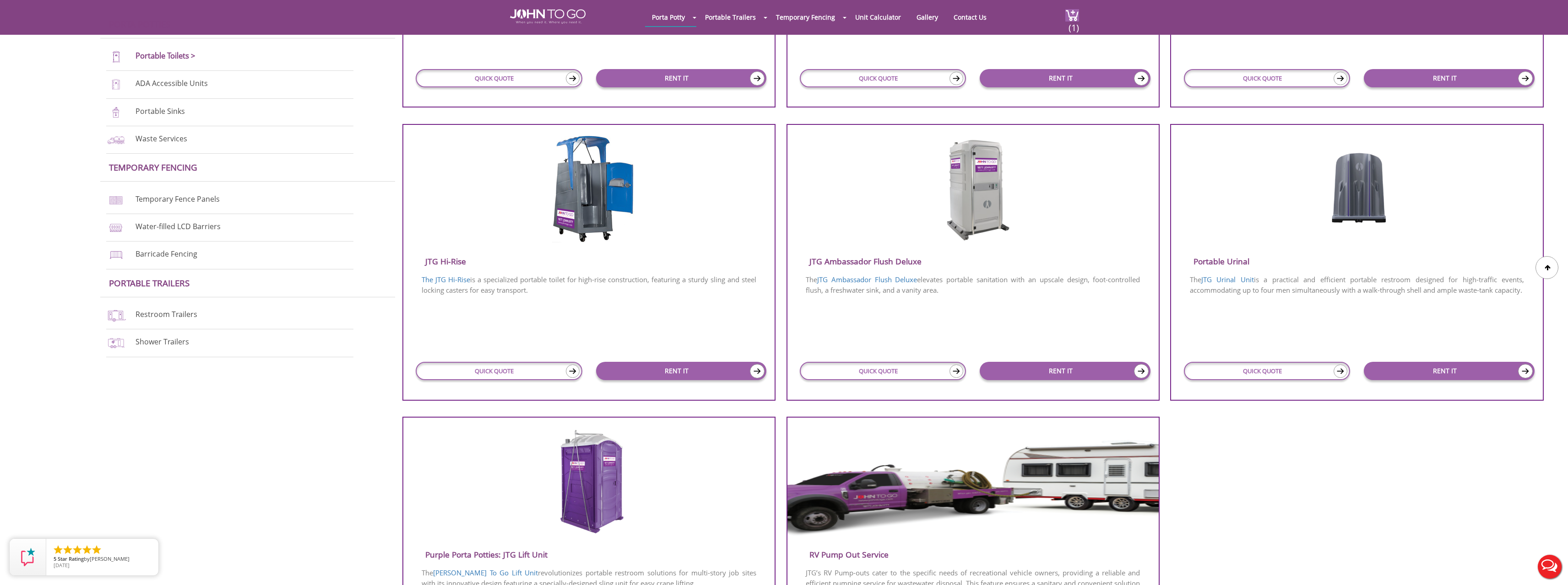
scroll to position [594, 0]
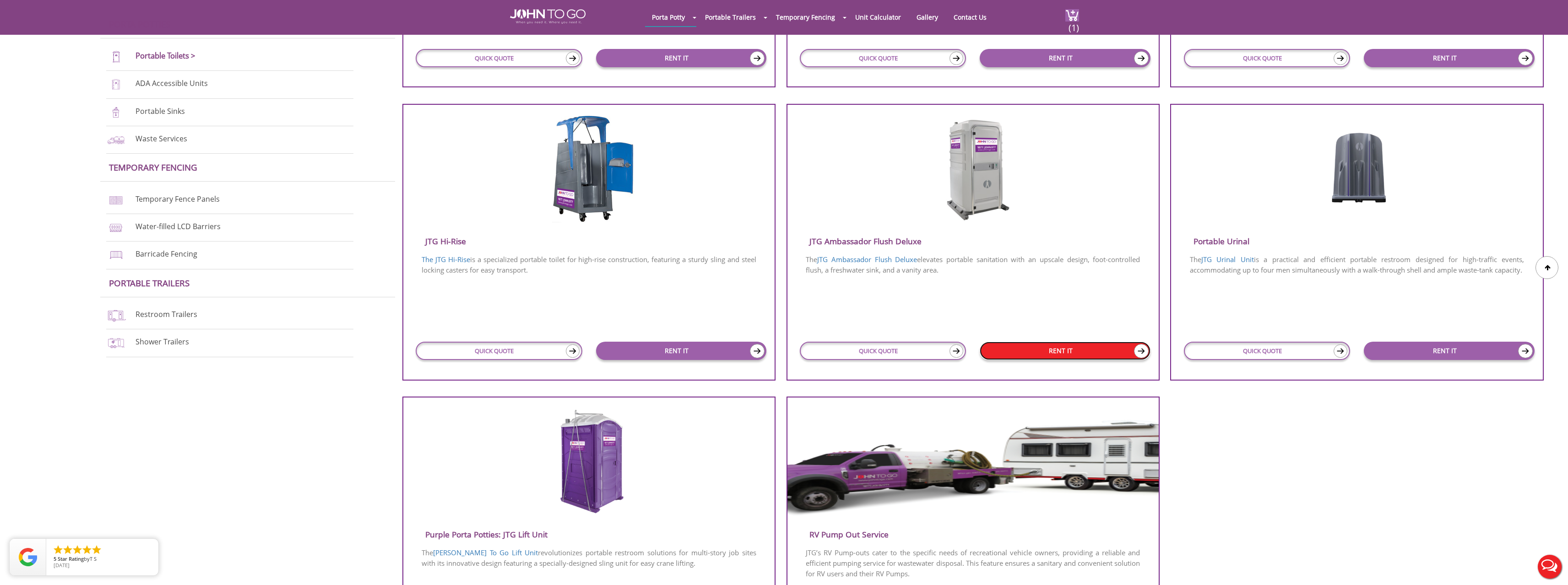
click at [1052, 349] on link "RENT IT" at bounding box center [1065, 350] width 171 height 18
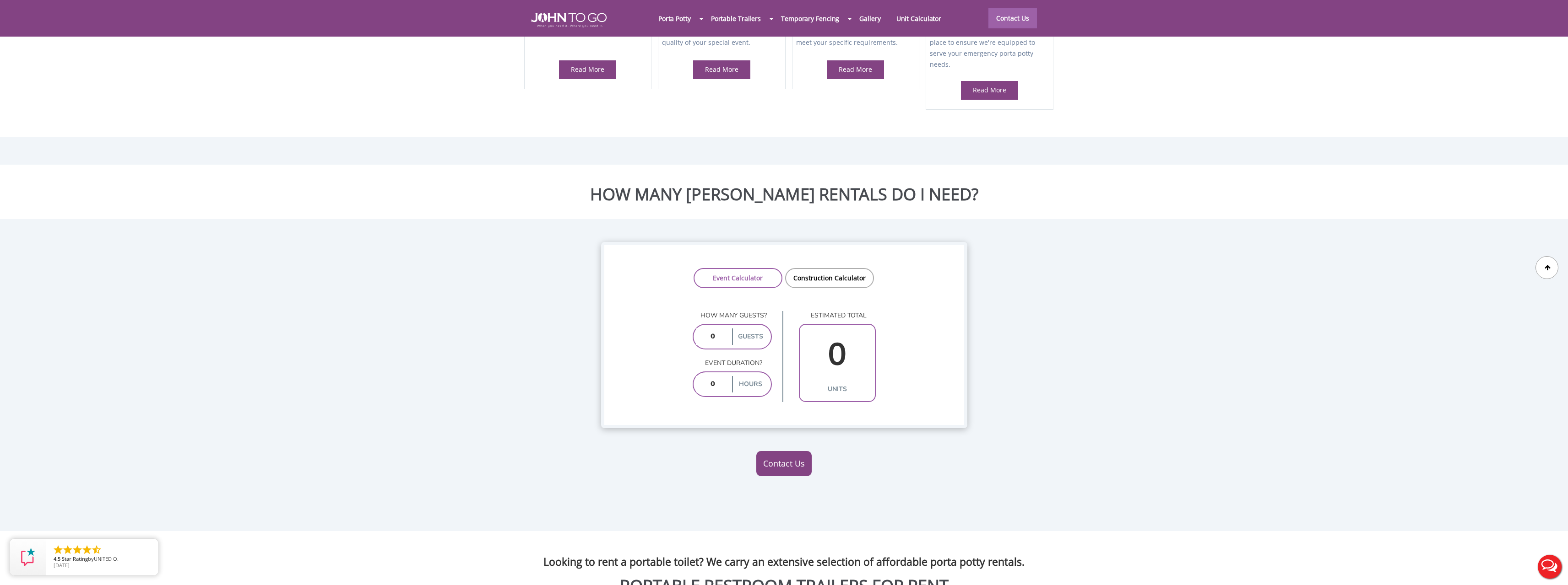
scroll to position [732, 0]
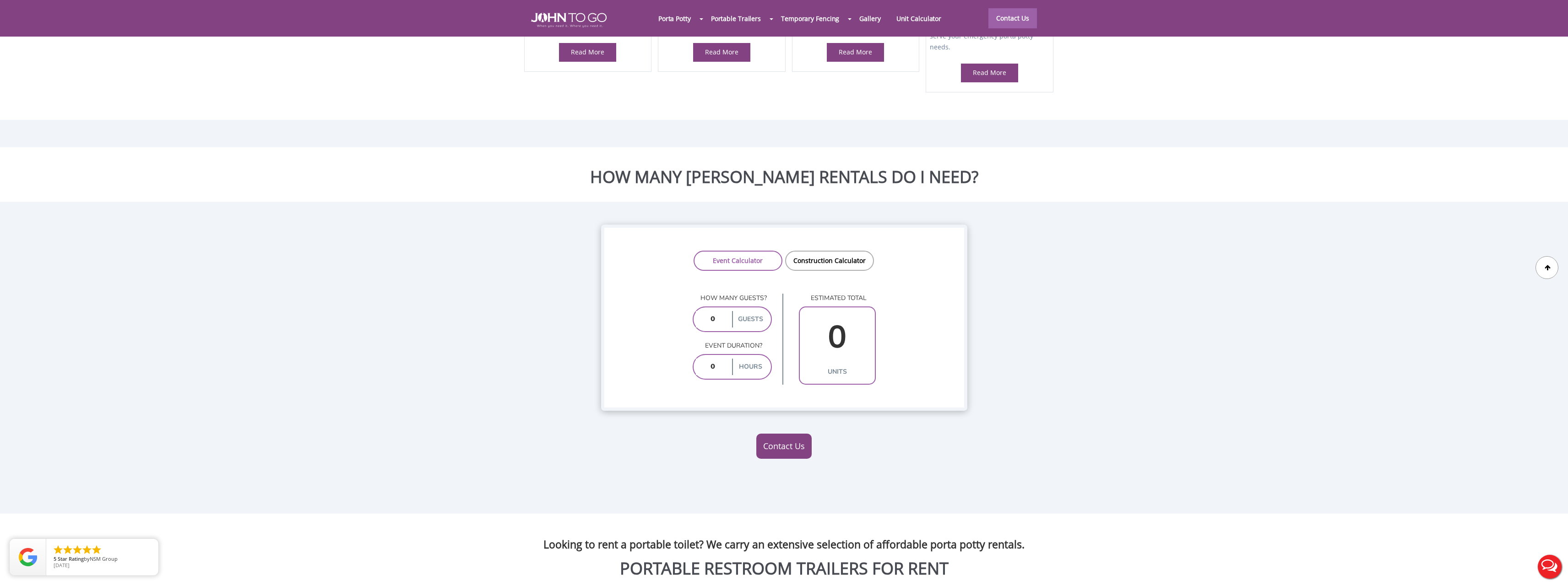
click at [721, 311] on input "number" at bounding box center [713, 319] width 34 height 17
type input "70"
click at [809, 313] on input "0" at bounding box center [837, 337] width 70 height 53
click at [777, 434] on link "Contact Us" at bounding box center [784, 447] width 55 height 25
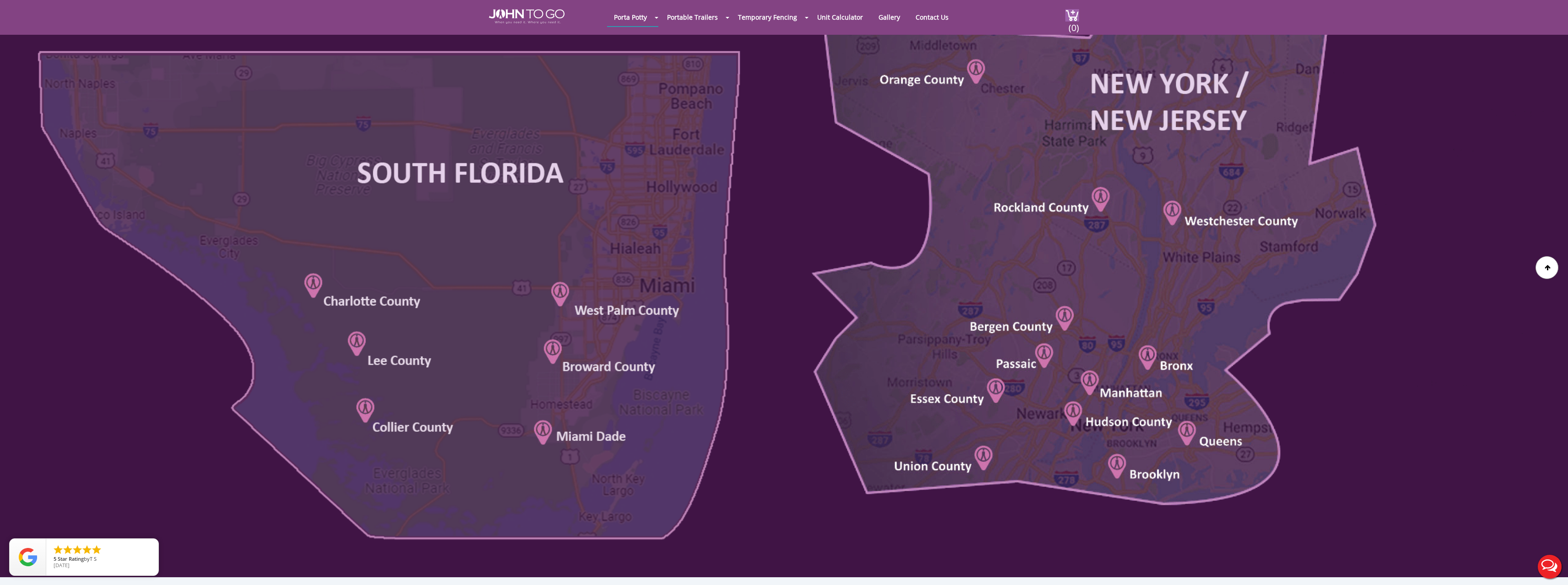
scroll to position [640, 0]
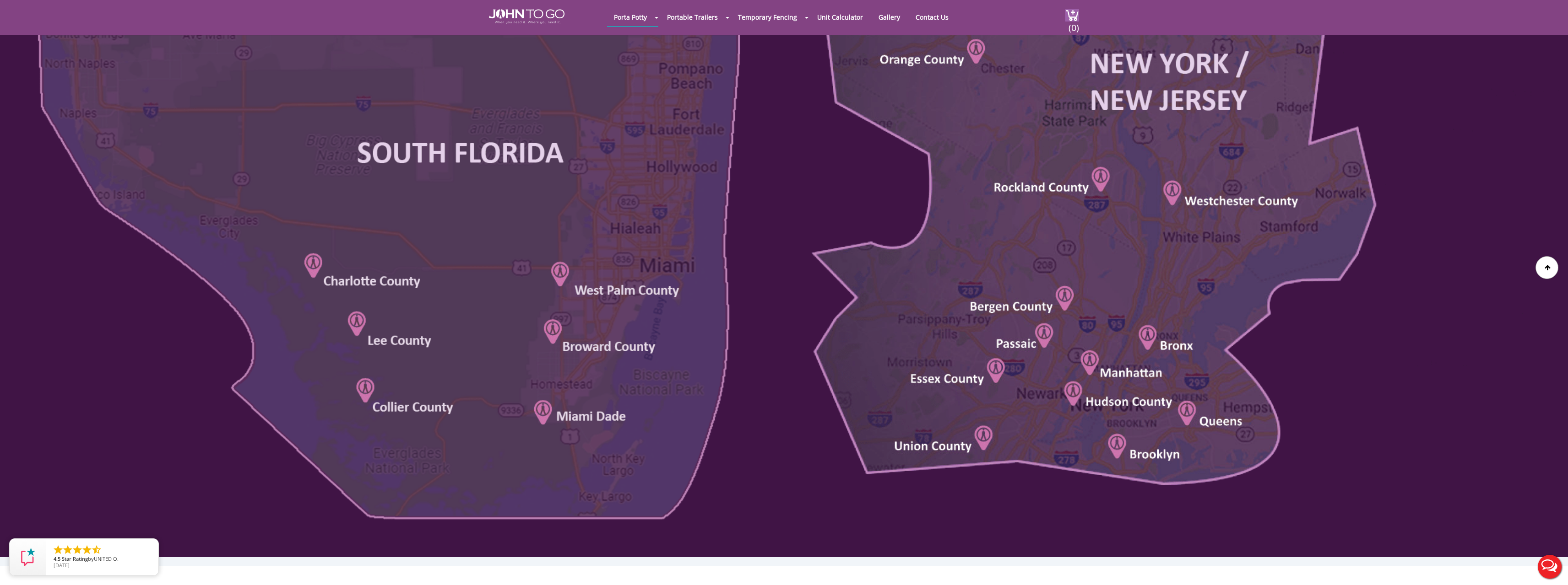
click at [1187, 409] on div at bounding box center [784, 165] width 1568 height 783
click at [1210, 418] on div at bounding box center [784, 165] width 1568 height 783
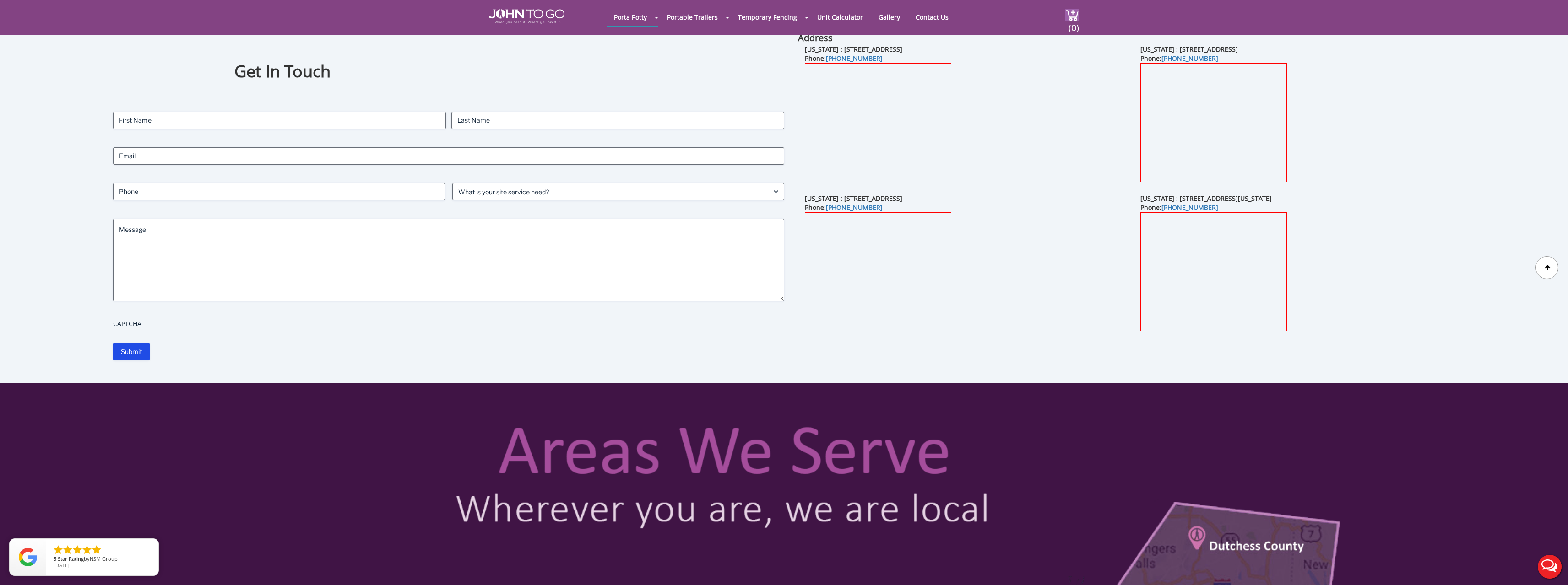
scroll to position [0, 0]
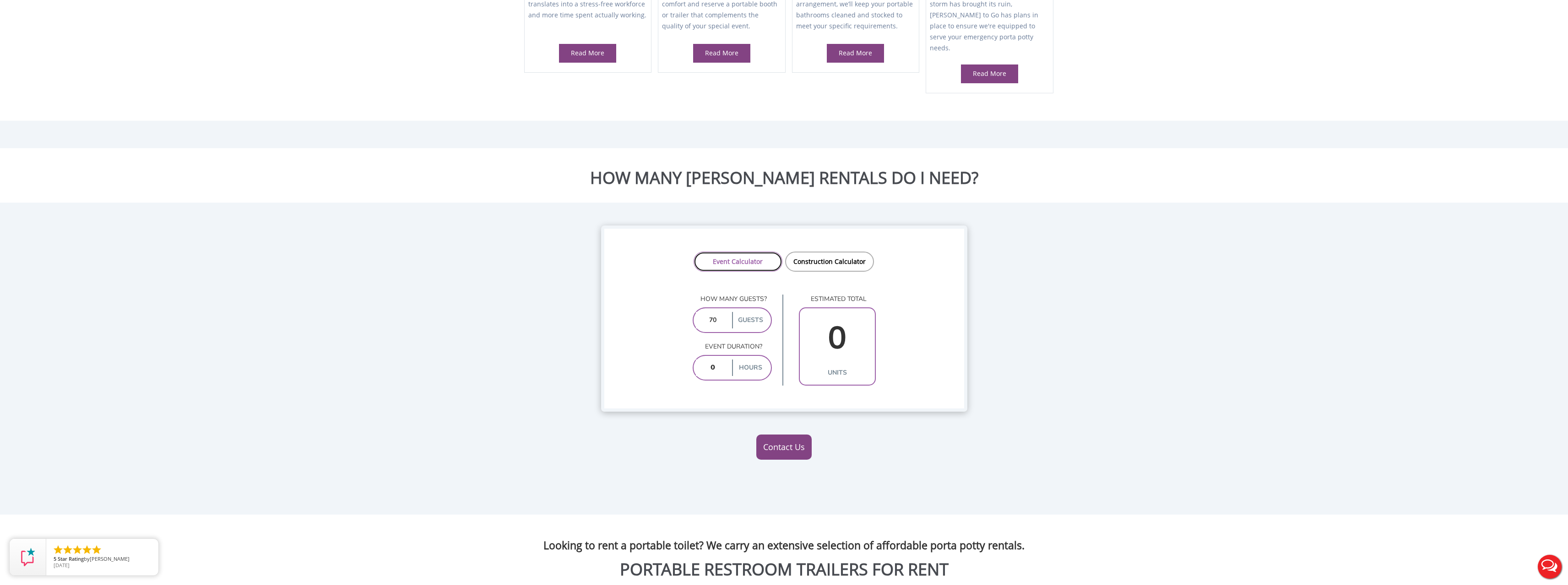
click at [736, 251] on link "Event Calculator" at bounding box center [738, 261] width 89 height 20
click at [718, 360] on input "number" at bounding box center [713, 368] width 34 height 17
type input "7"
type input "3"
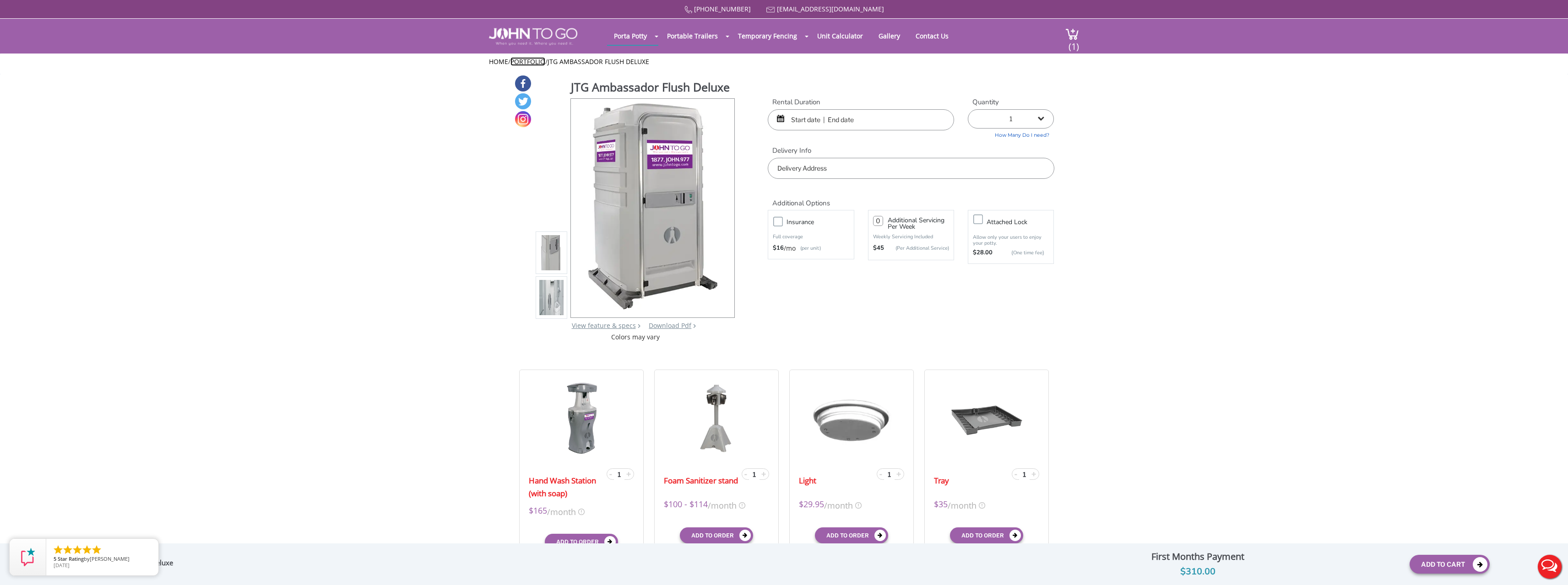
click at [529, 57] on link "Portfolio" at bounding box center [528, 61] width 35 height 9
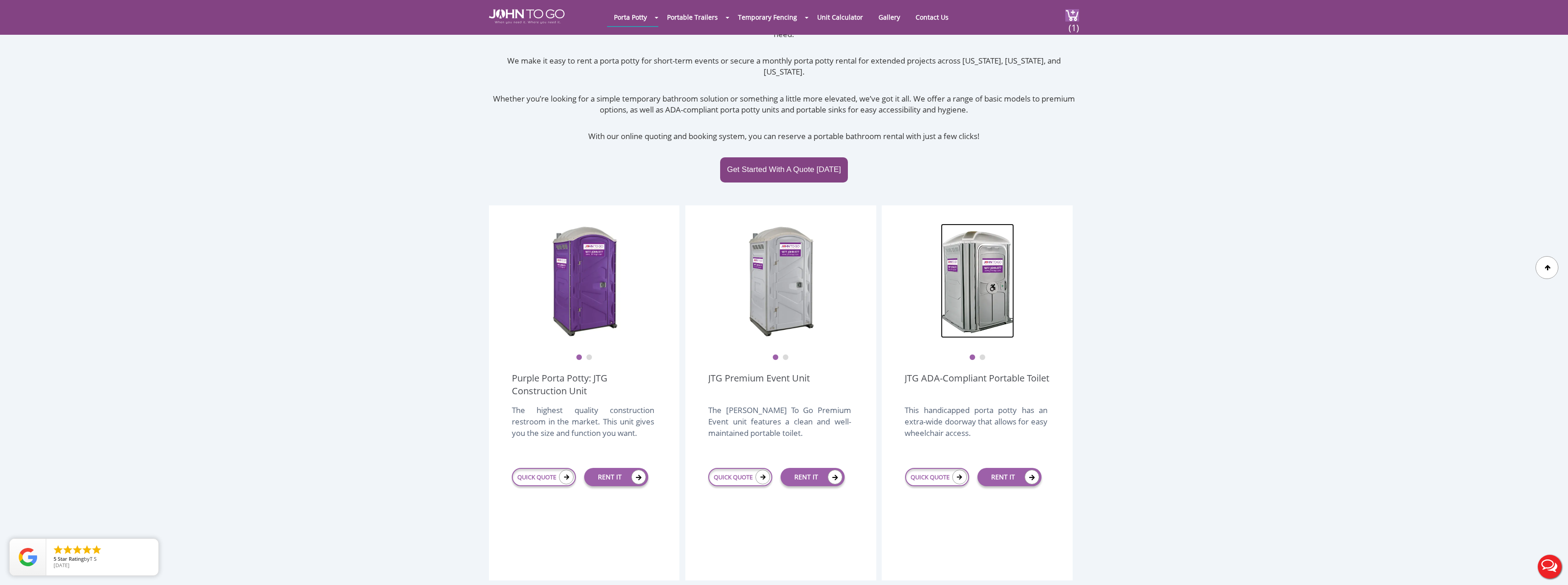
click at [983, 285] on img at bounding box center [977, 281] width 74 height 115
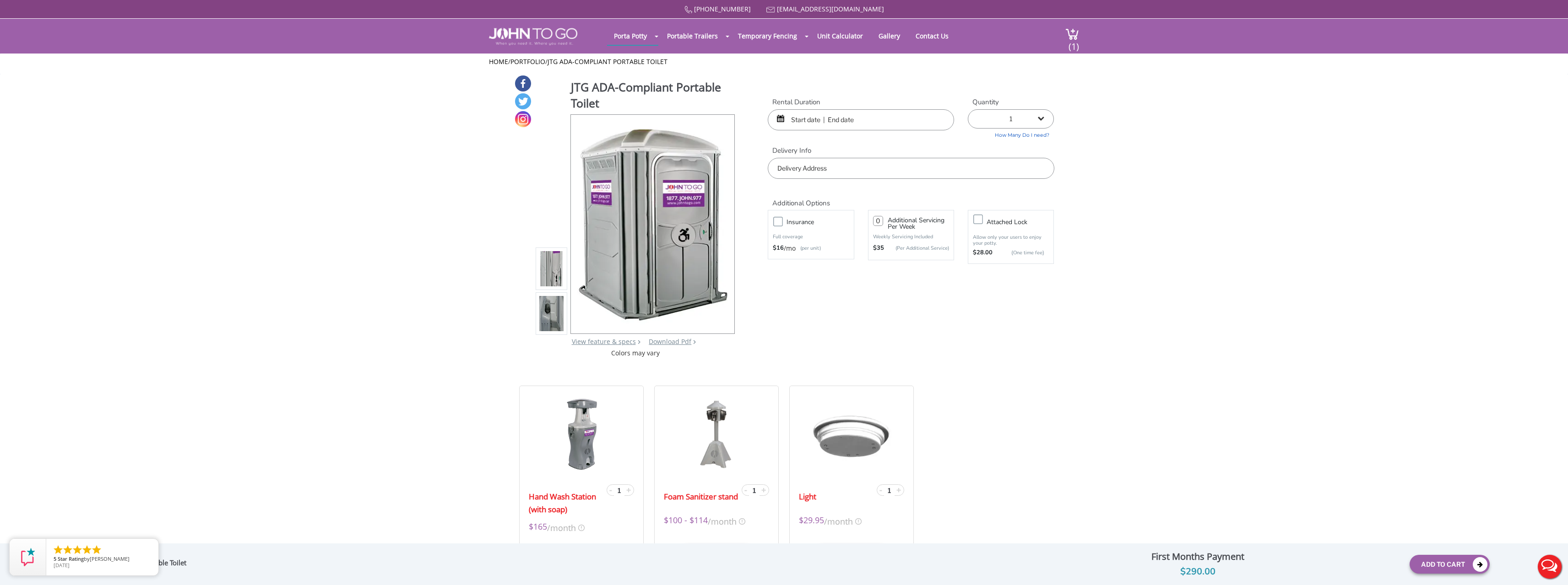
click at [536, 325] on li at bounding box center [551, 314] width 32 height 43
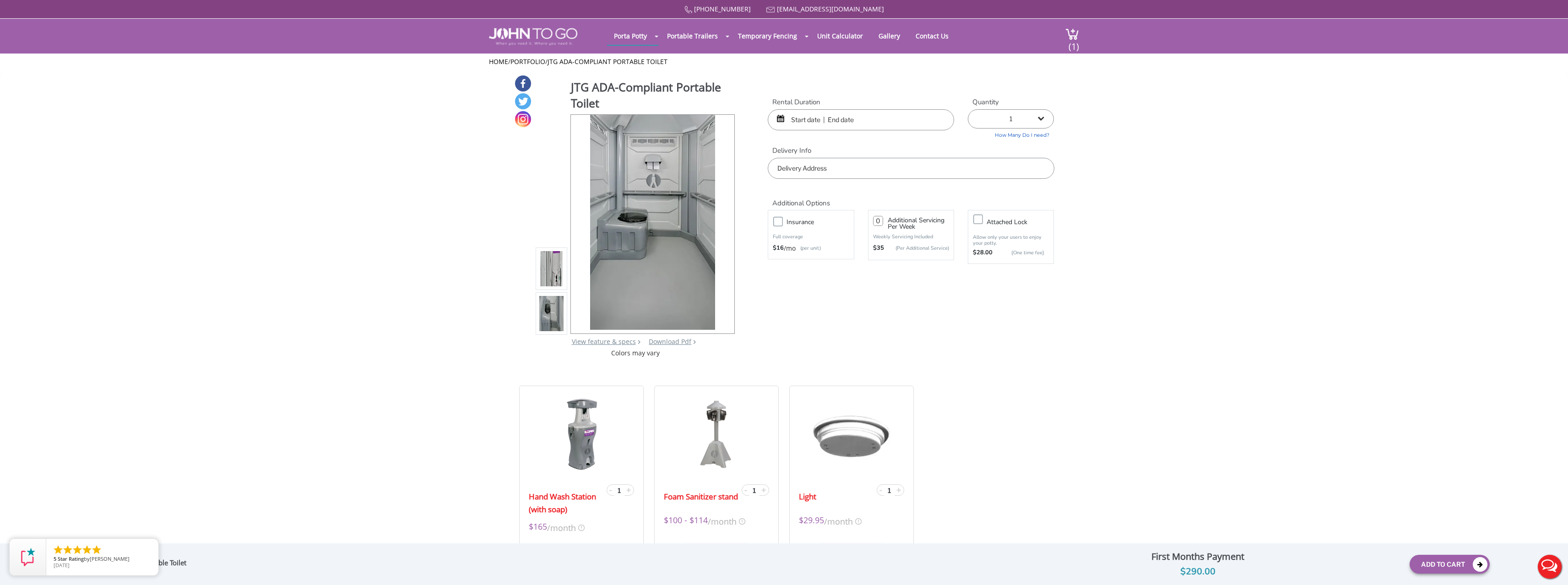
click at [551, 310] on img at bounding box center [551, 313] width 25 height 216
click at [557, 268] on img at bounding box center [551, 269] width 25 height 216
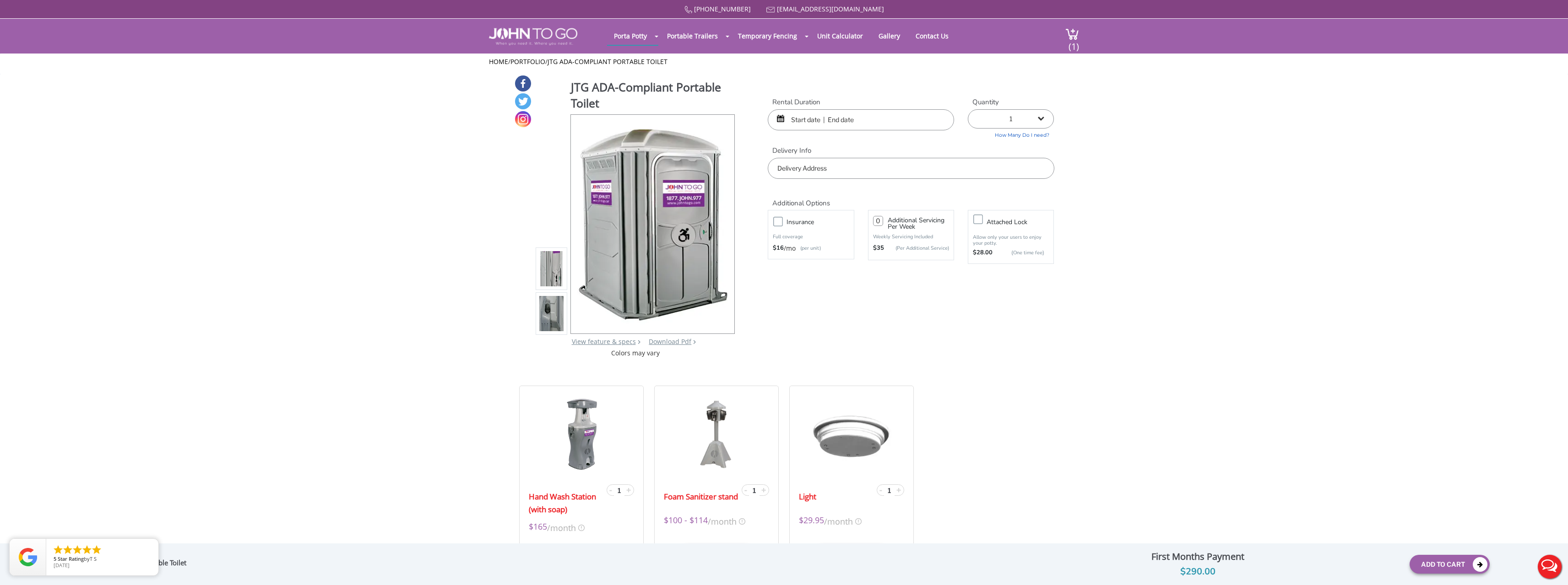
click at [555, 297] on img at bounding box center [551, 313] width 25 height 216
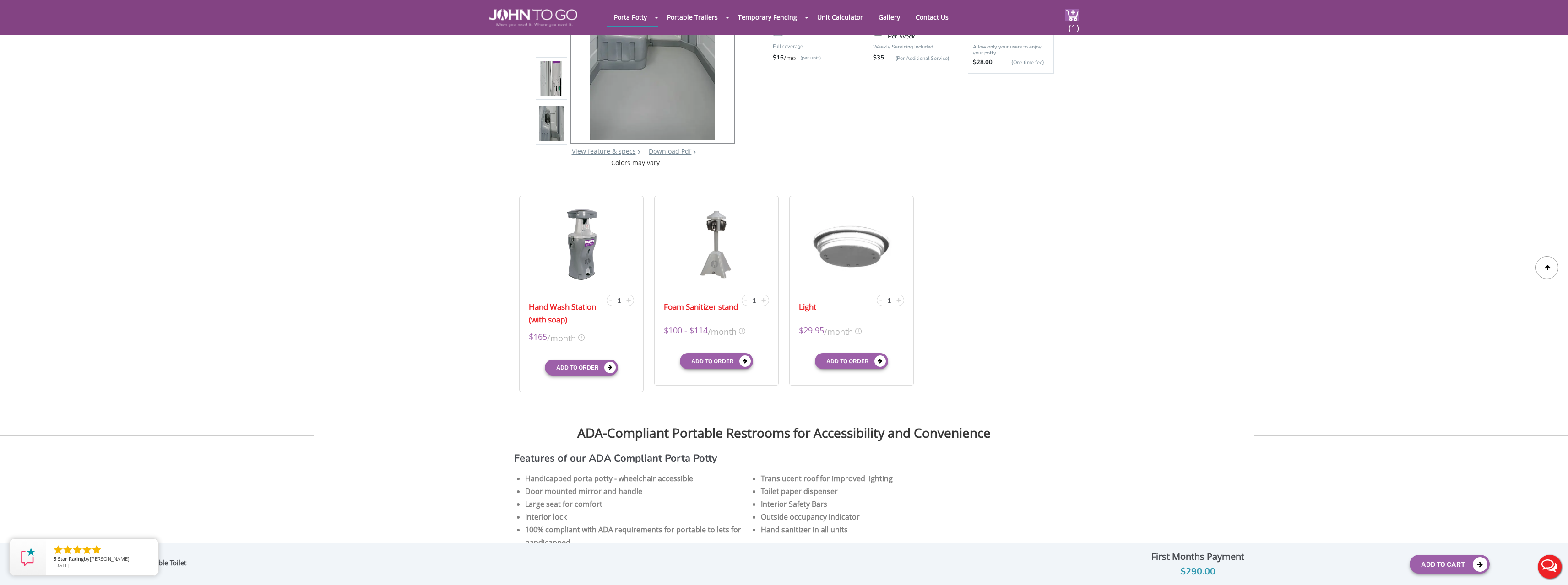
scroll to position [138, 0]
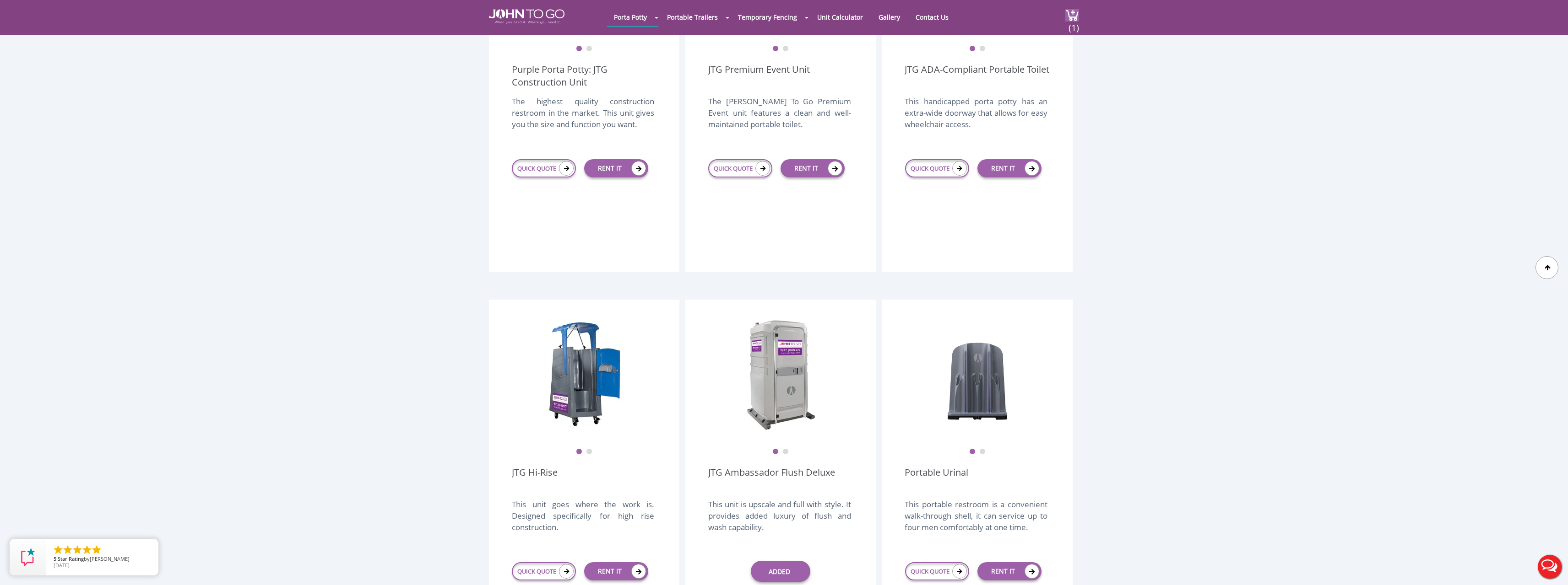
scroll to position [447, 0]
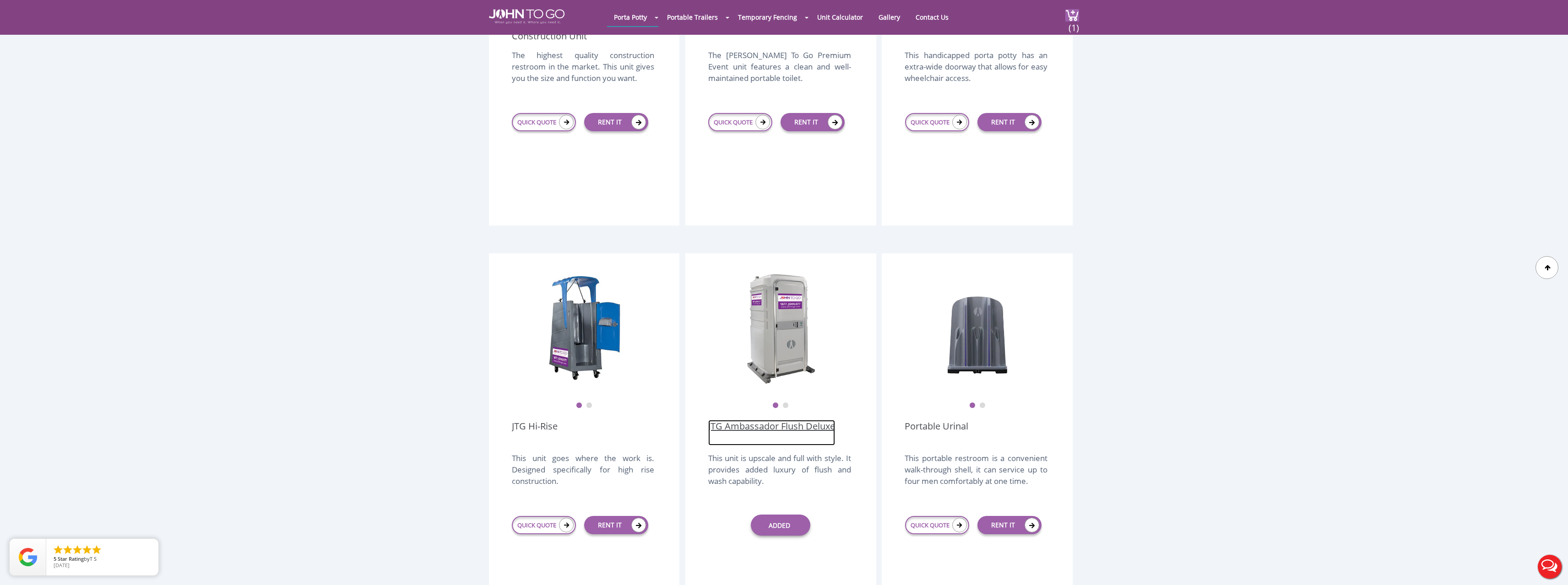
click at [785, 420] on link "JTG Ambassador Flush Deluxe" at bounding box center [771, 432] width 127 height 25
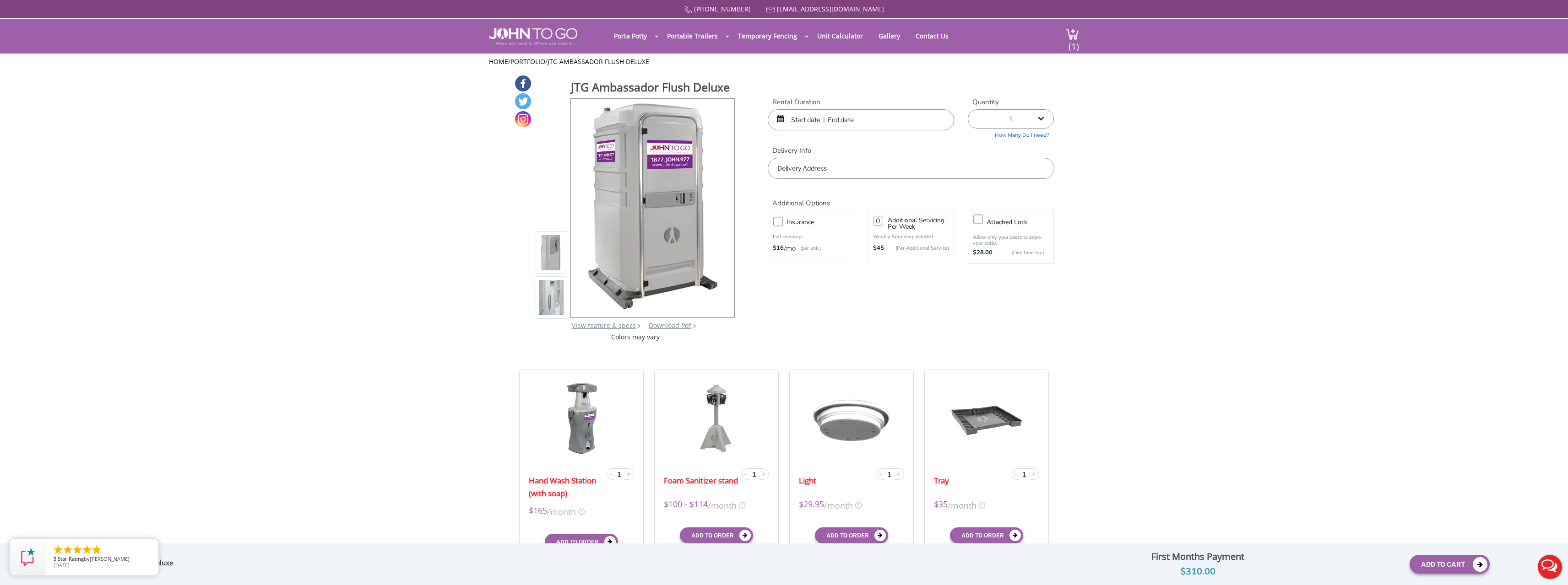
click at [544, 247] on img at bounding box center [551, 252] width 25 height 216
click at [555, 300] on img at bounding box center [551, 297] width 25 height 216
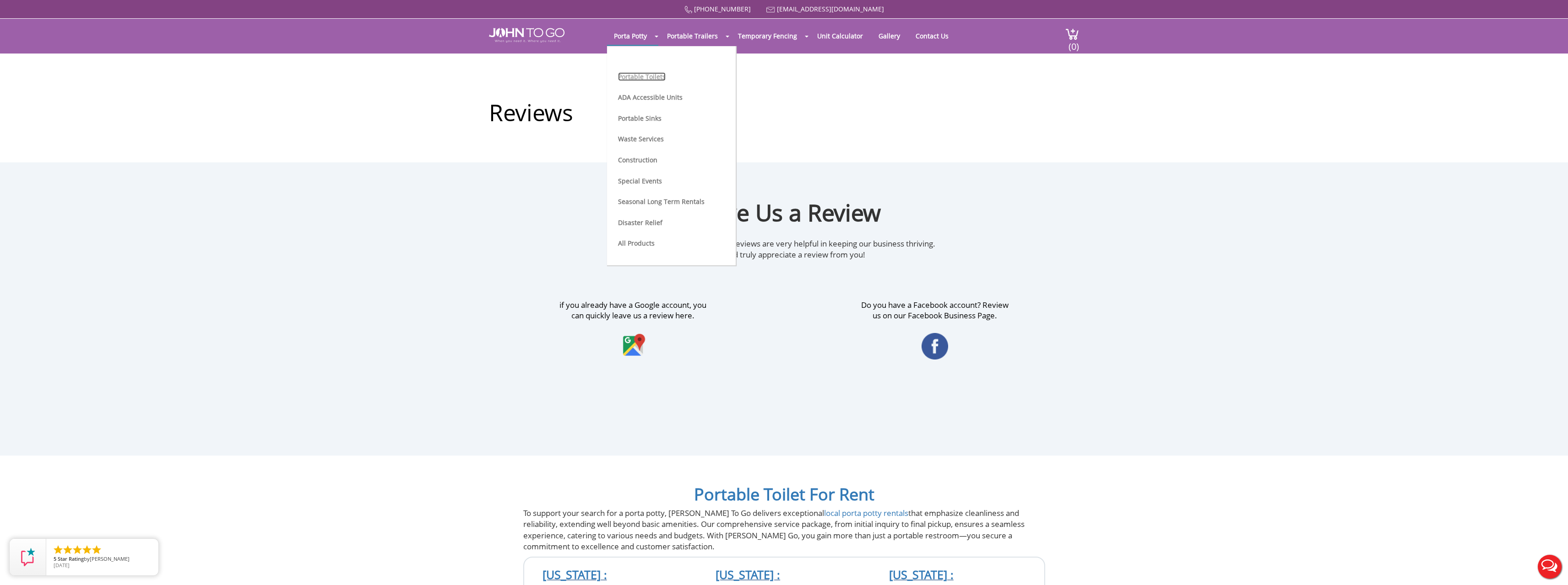
click at [650, 74] on link "Portable Toilets" at bounding box center [642, 76] width 47 height 9
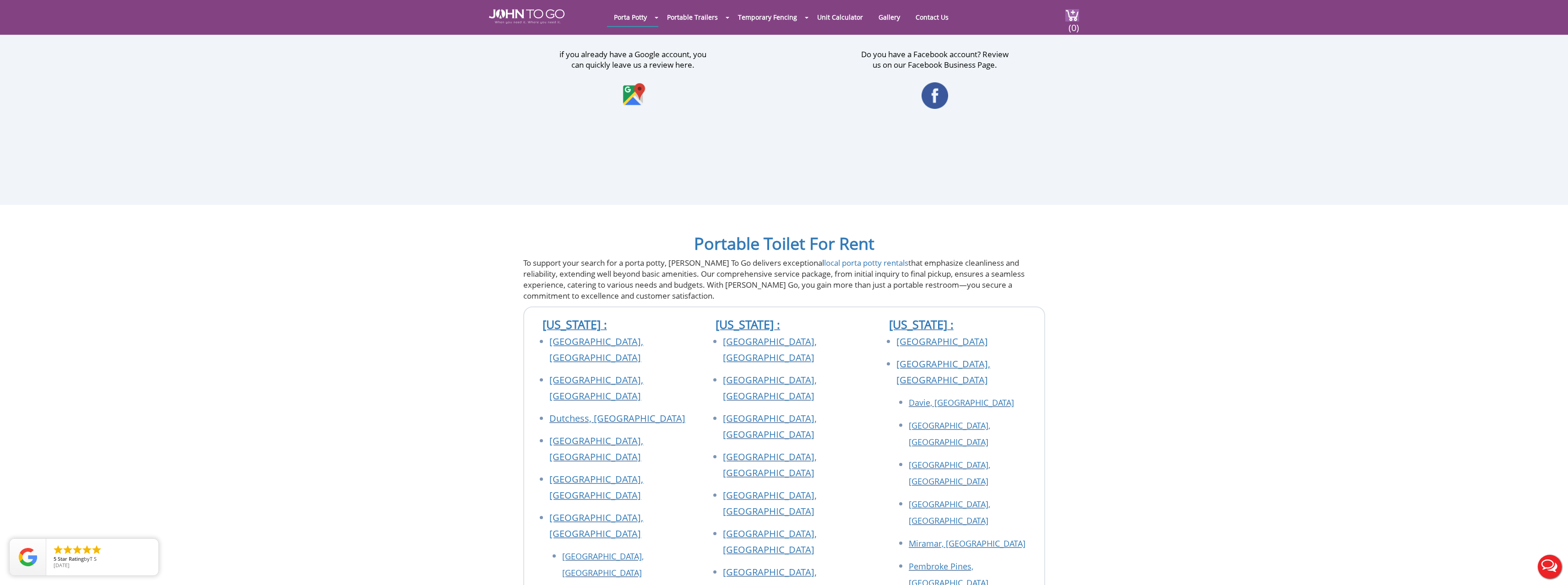
scroll to position [228, 0]
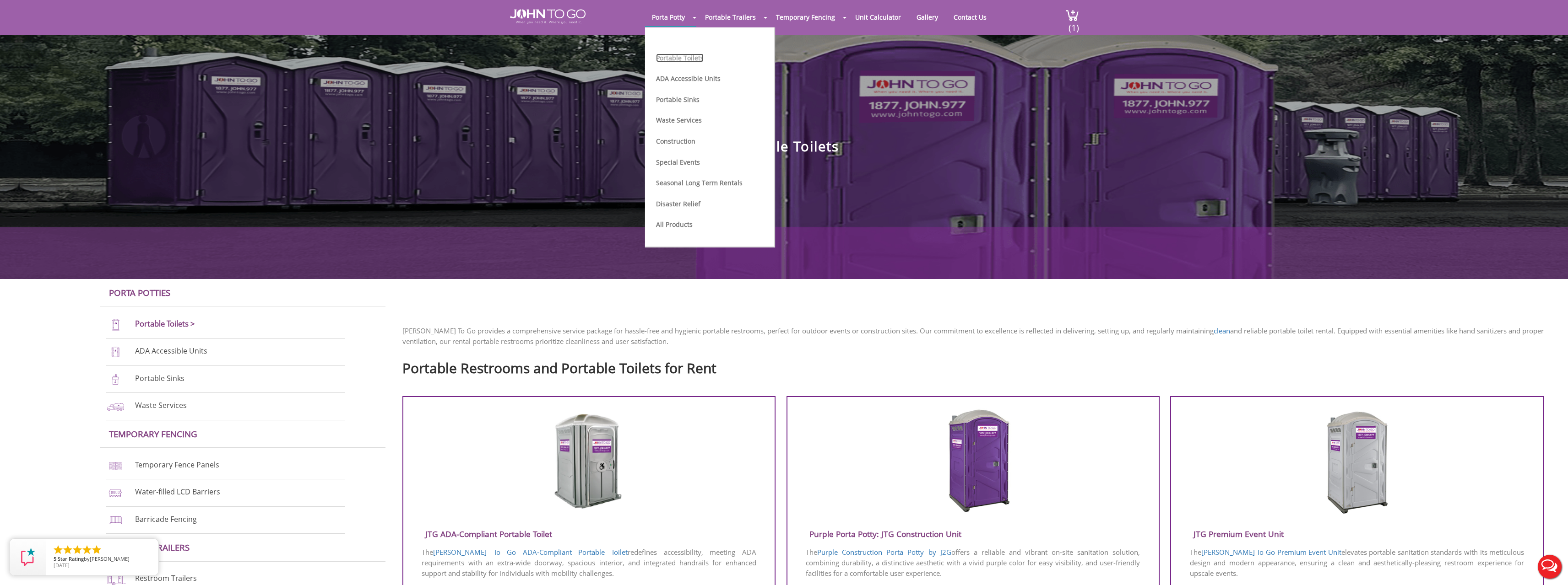
click at [681, 58] on link "Portable Toilets" at bounding box center [680, 58] width 47 height 9
click at [685, 158] on link "Special Events" at bounding box center [678, 162] width 44 height 9
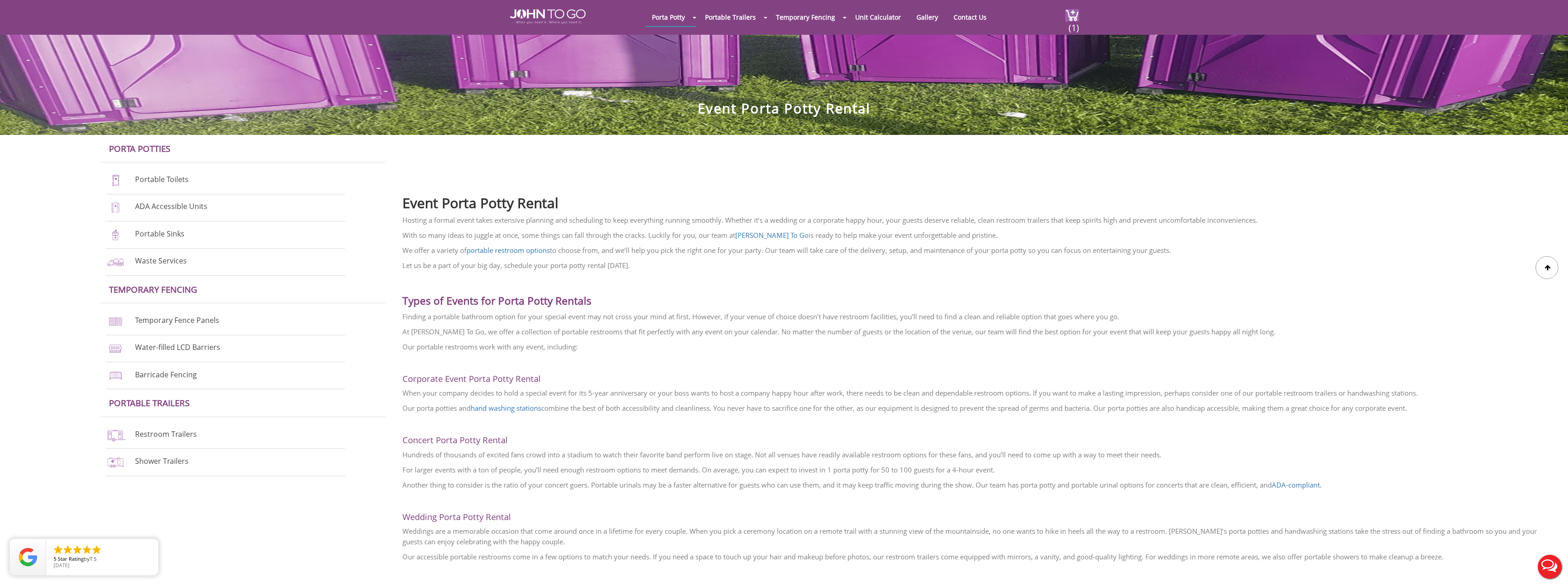
scroll to position [92, 0]
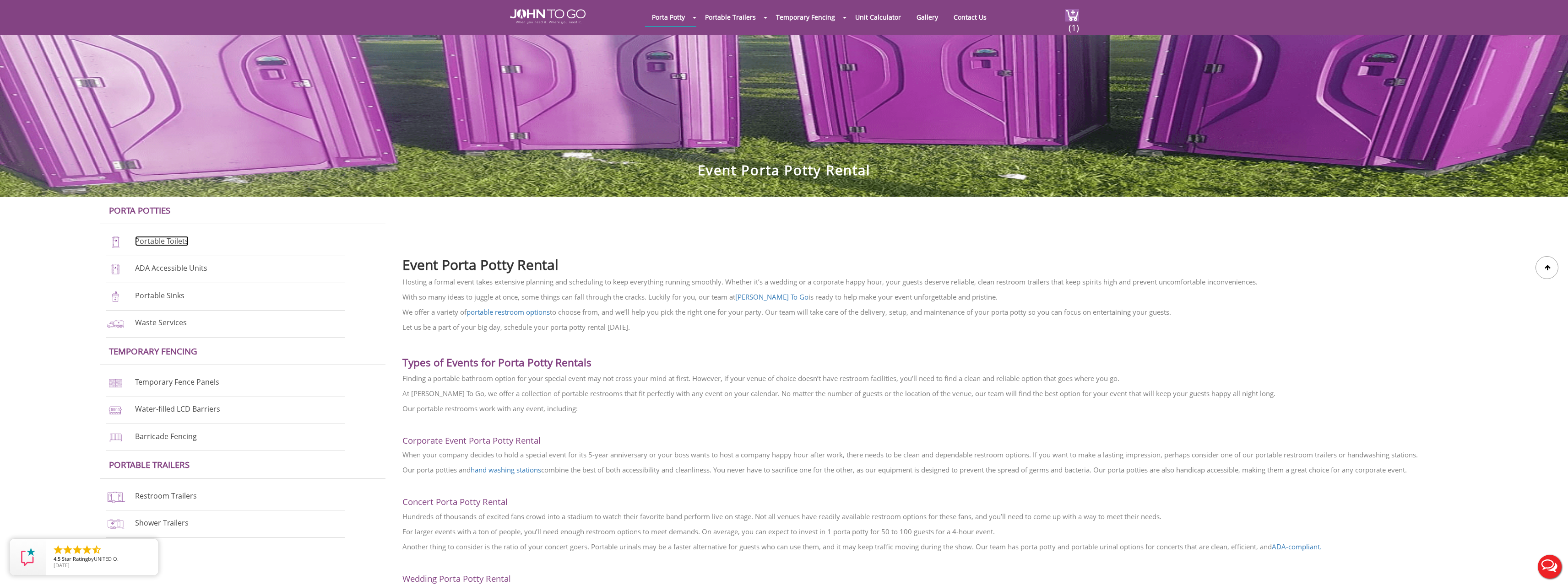
click at [165, 243] on link "Portable Toilets" at bounding box center [162, 241] width 54 height 10
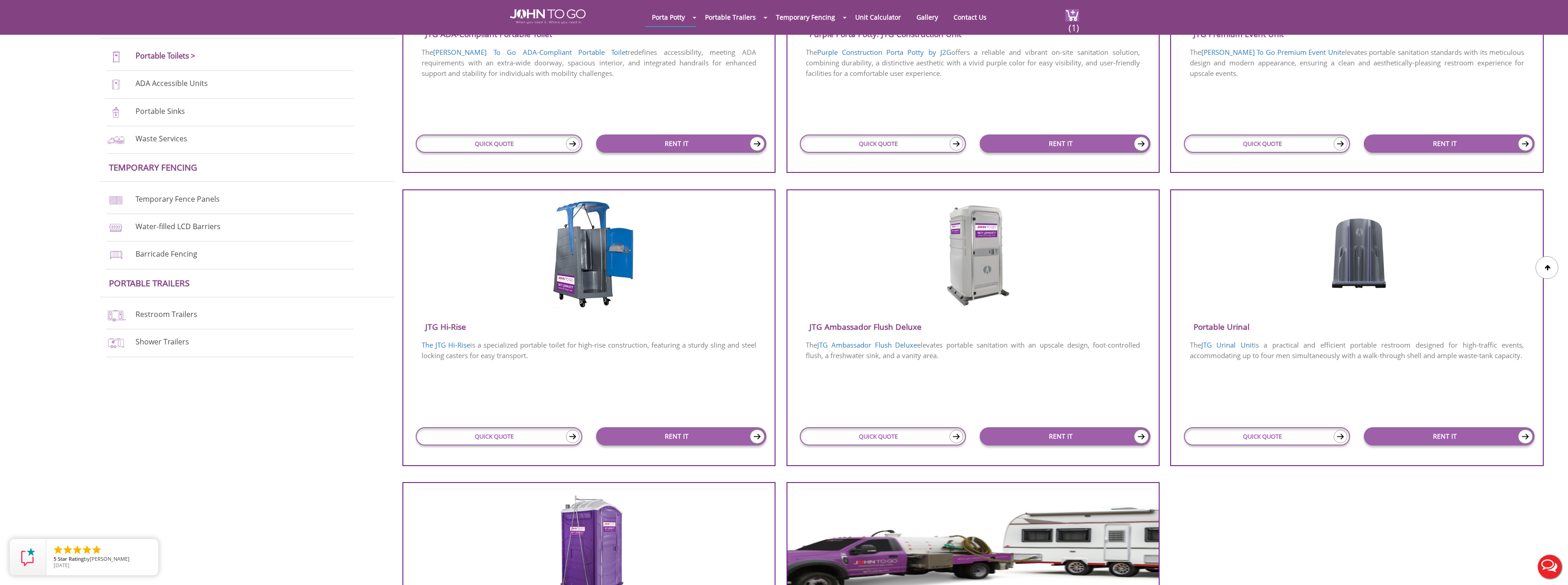
scroll to position [549, 0]
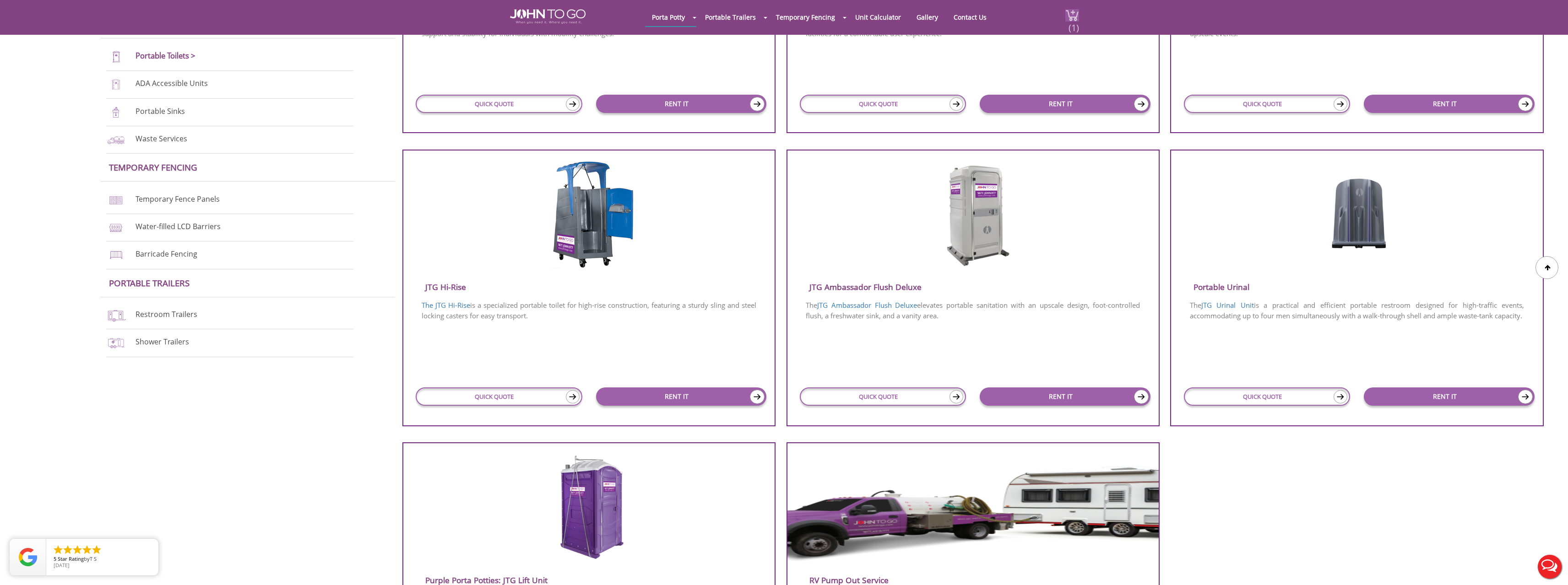
click at [1073, 25] on span "(1)" at bounding box center [1074, 24] width 11 height 20
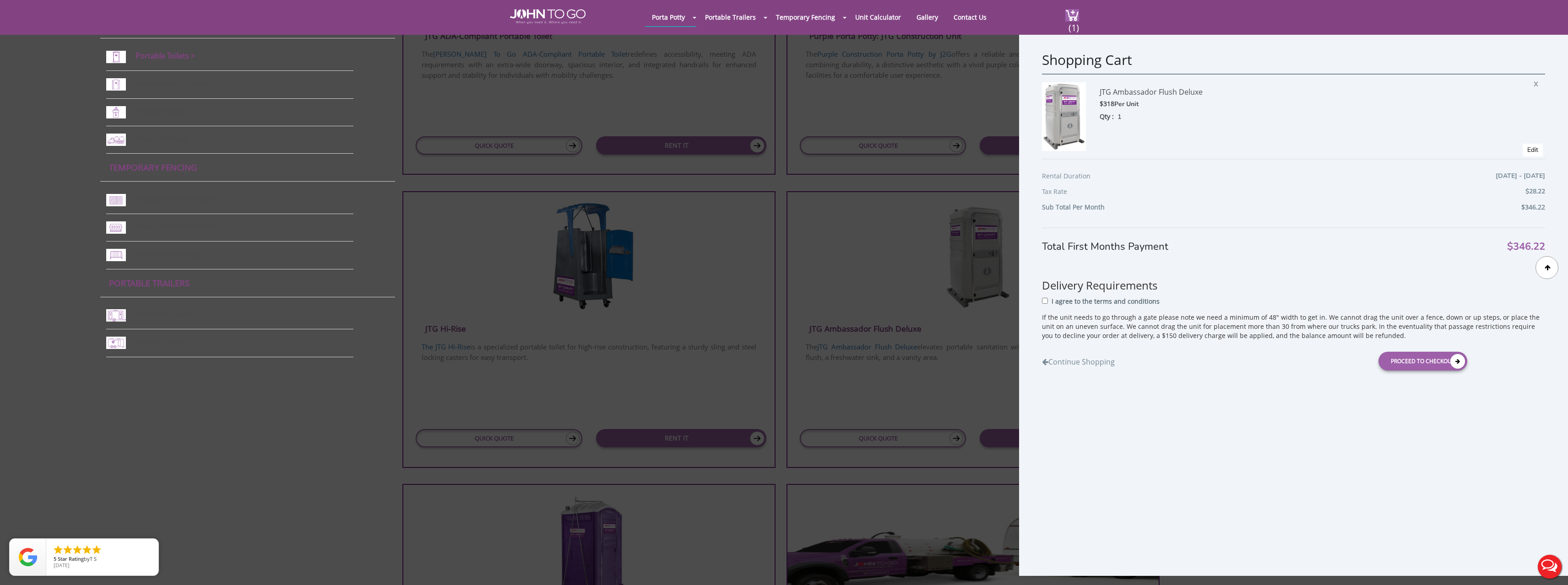
scroll to position [504, 0]
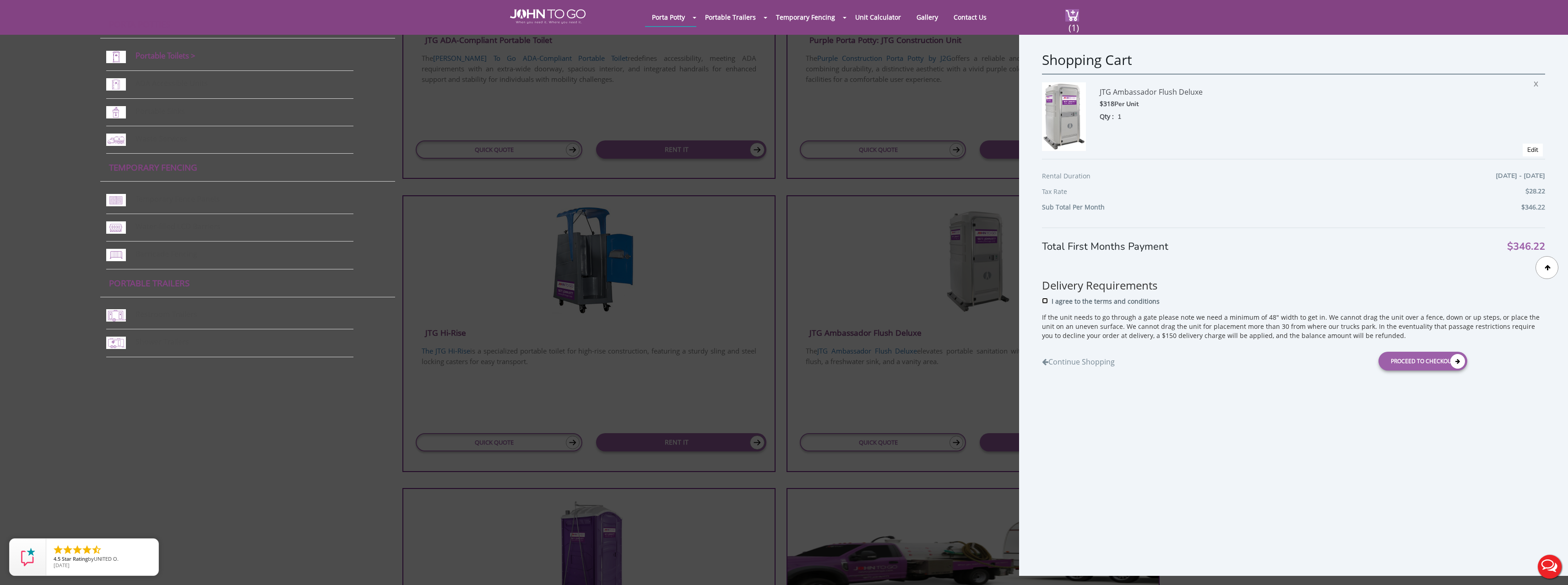
click at [1043, 299] on input "I agree to the terms and conditions" at bounding box center [1045, 301] width 6 height 6
checkbox input "true"
click at [1432, 360] on div "Proceed to Checkout" at bounding box center [1422, 361] width 89 height 19
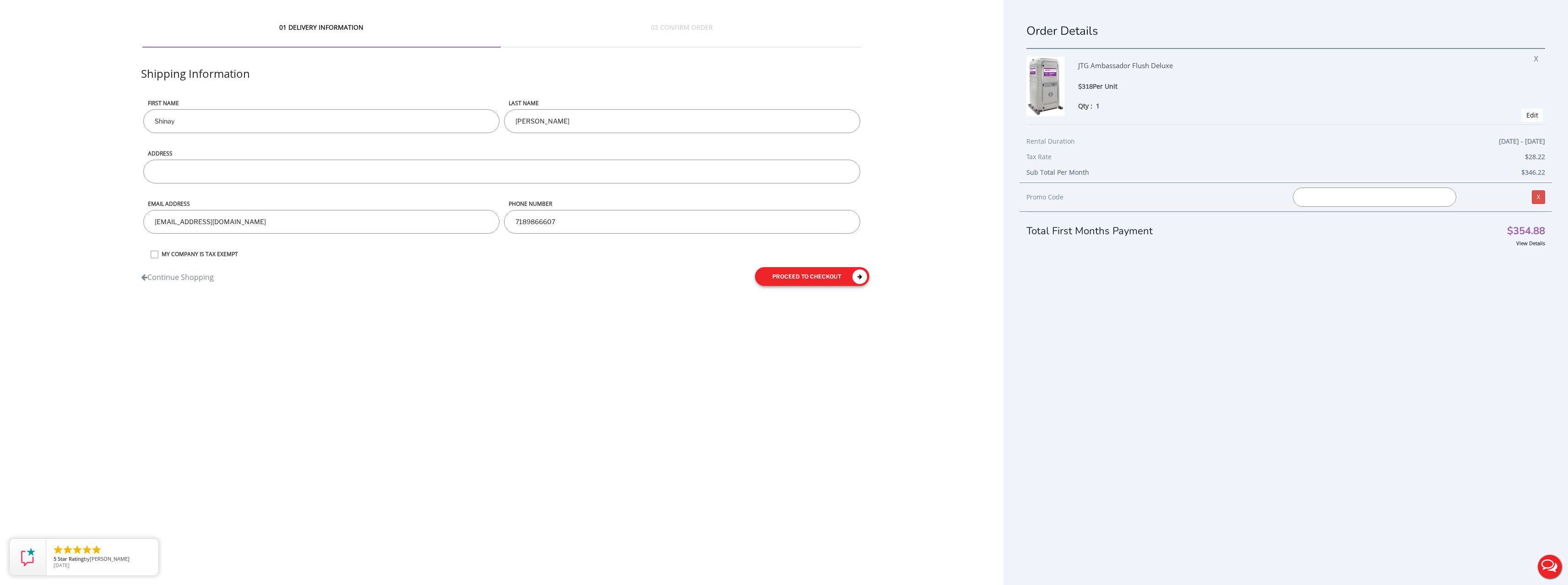
click at [839, 275] on button "proceed to checkout" at bounding box center [812, 277] width 115 height 19
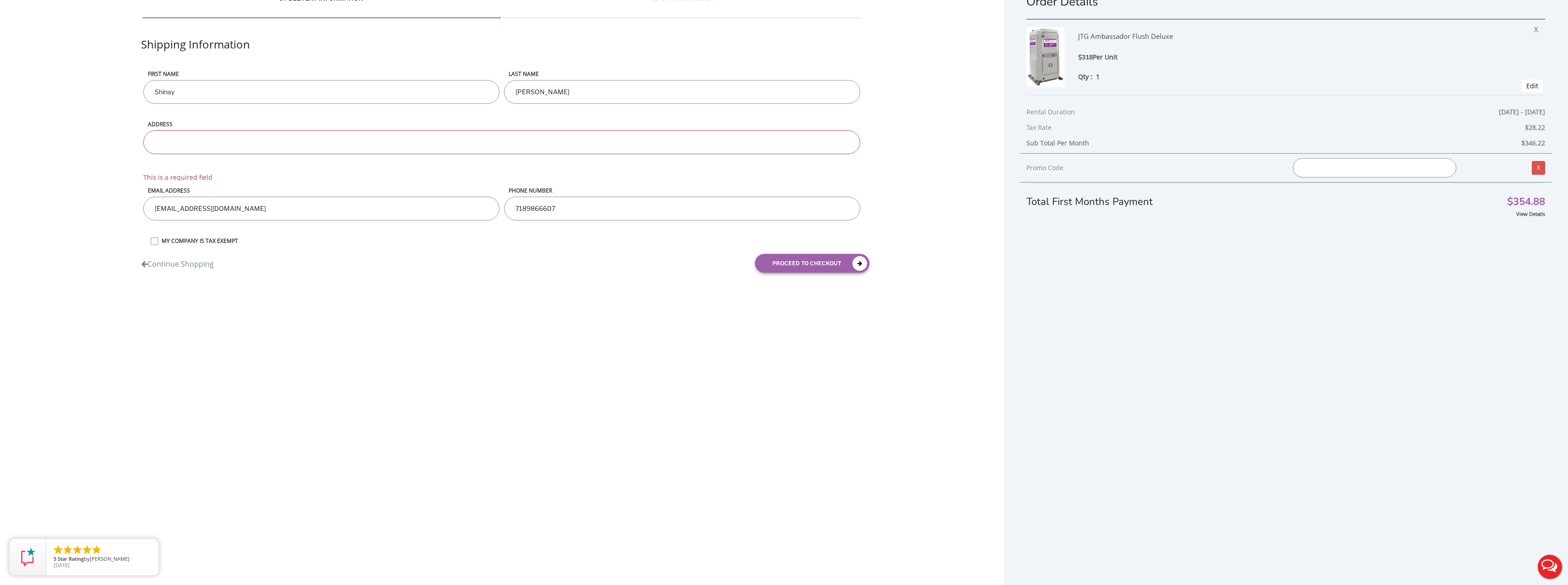
click at [365, 145] on input "ADDRESS" at bounding box center [502, 142] width 717 height 24
drag, startPoint x: 365, startPoint y: 145, endPoint x: 249, endPoint y: 141, distance: 116.1
click at [249, 141] on input "ADDRESS" at bounding box center [502, 142] width 717 height 24
type input "117-32 144th Street Jamaica , NY 11436"
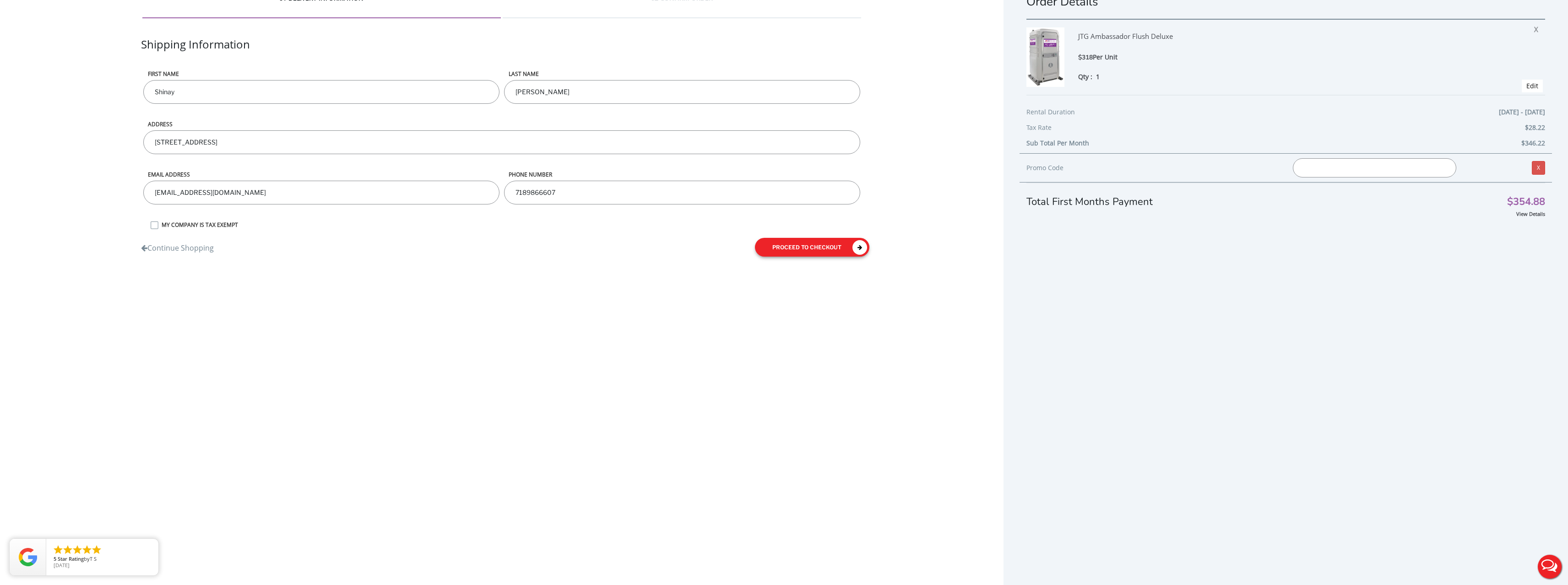
click at [858, 262] on div "Continue Shopping proceed to checkout" at bounding box center [502, 247] width 735 height 32
click at [861, 243] on icon "submit" at bounding box center [859, 247] width 15 height 15
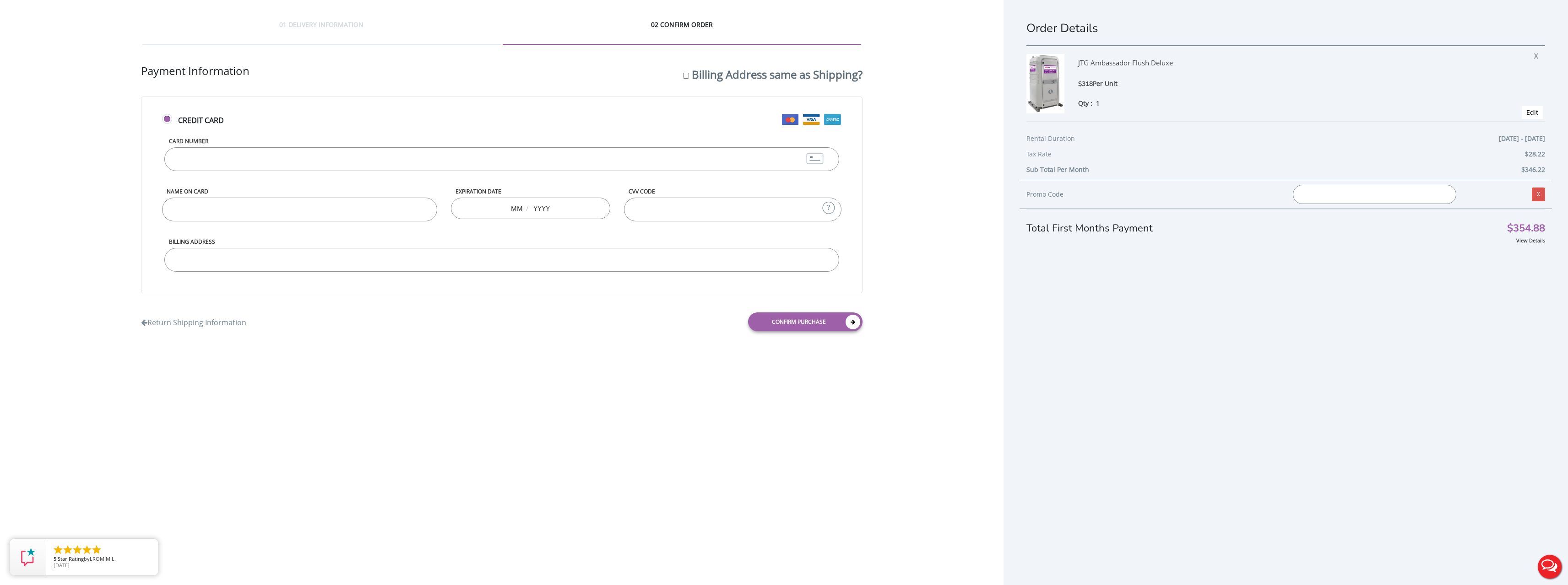
scroll to position [0, 0]
click at [243, 164] on input "Card Number" at bounding box center [502, 162] width 675 height 24
type input "379744429441005"
click at [274, 216] on input "Name on Card" at bounding box center [300, 212] width 275 height 24
type input "Debra Achille"
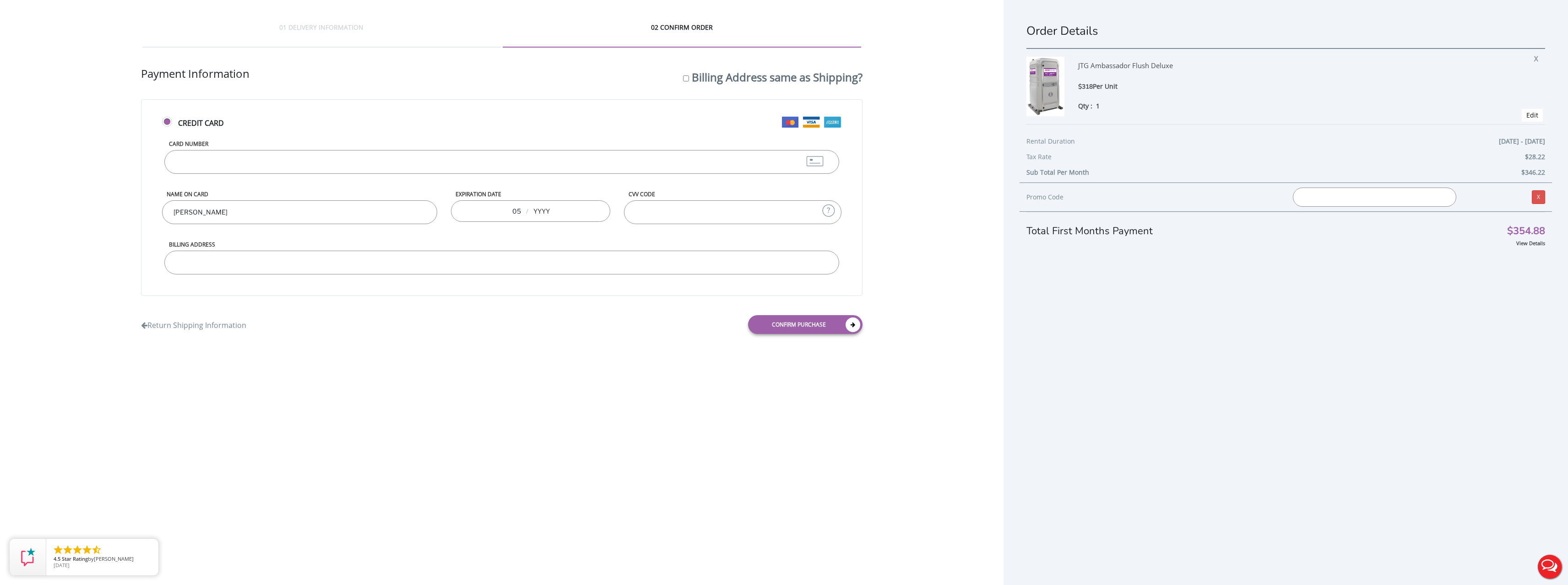
type input "05"
type input "1"
type input "2030"
type input "6"
type input "7464"
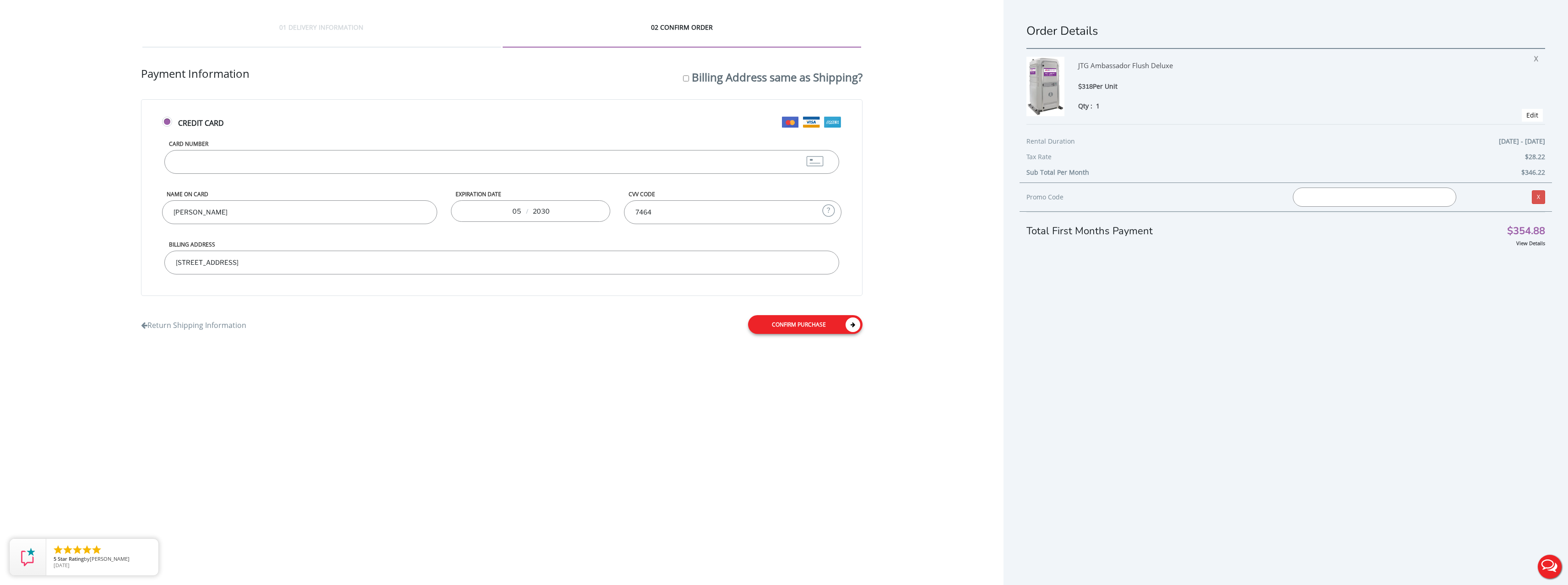
type input "1828 E 52nd Street Brooklyn, NY 11234"
click at [852, 324] on icon at bounding box center [853, 325] width 15 height 15
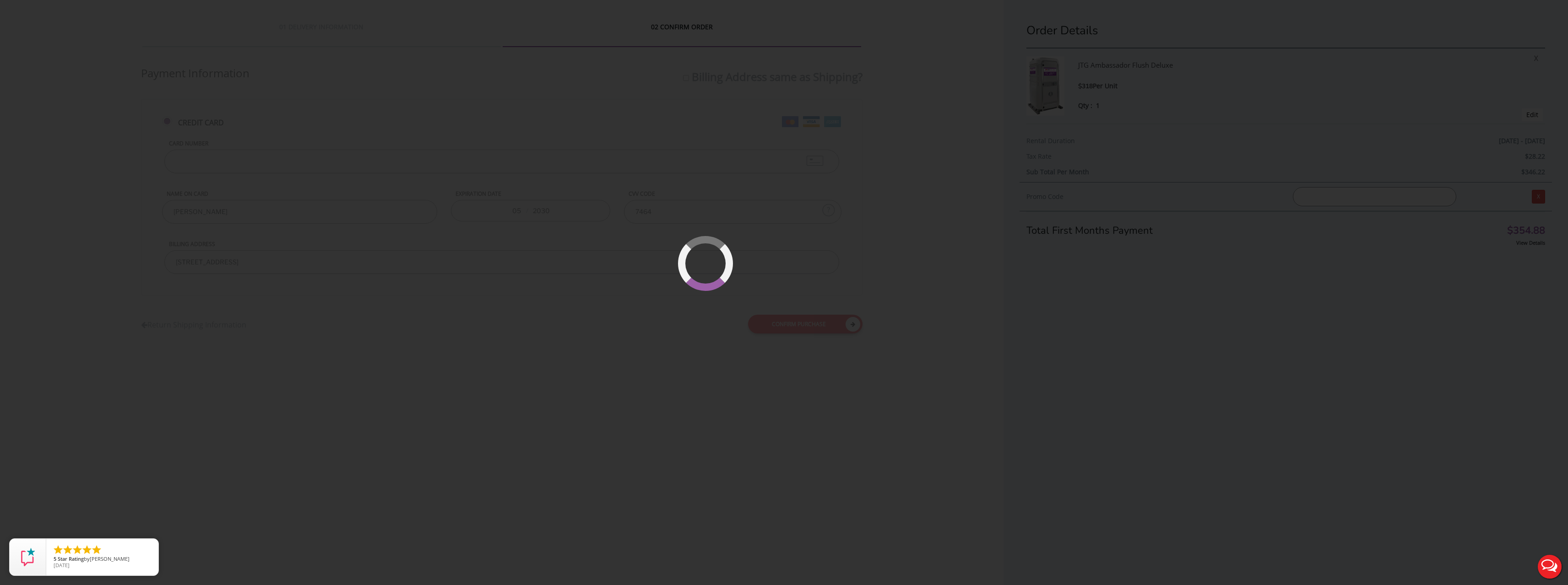
scroll to position [29, 0]
